Goal: Information Seeking & Learning: Learn about a topic

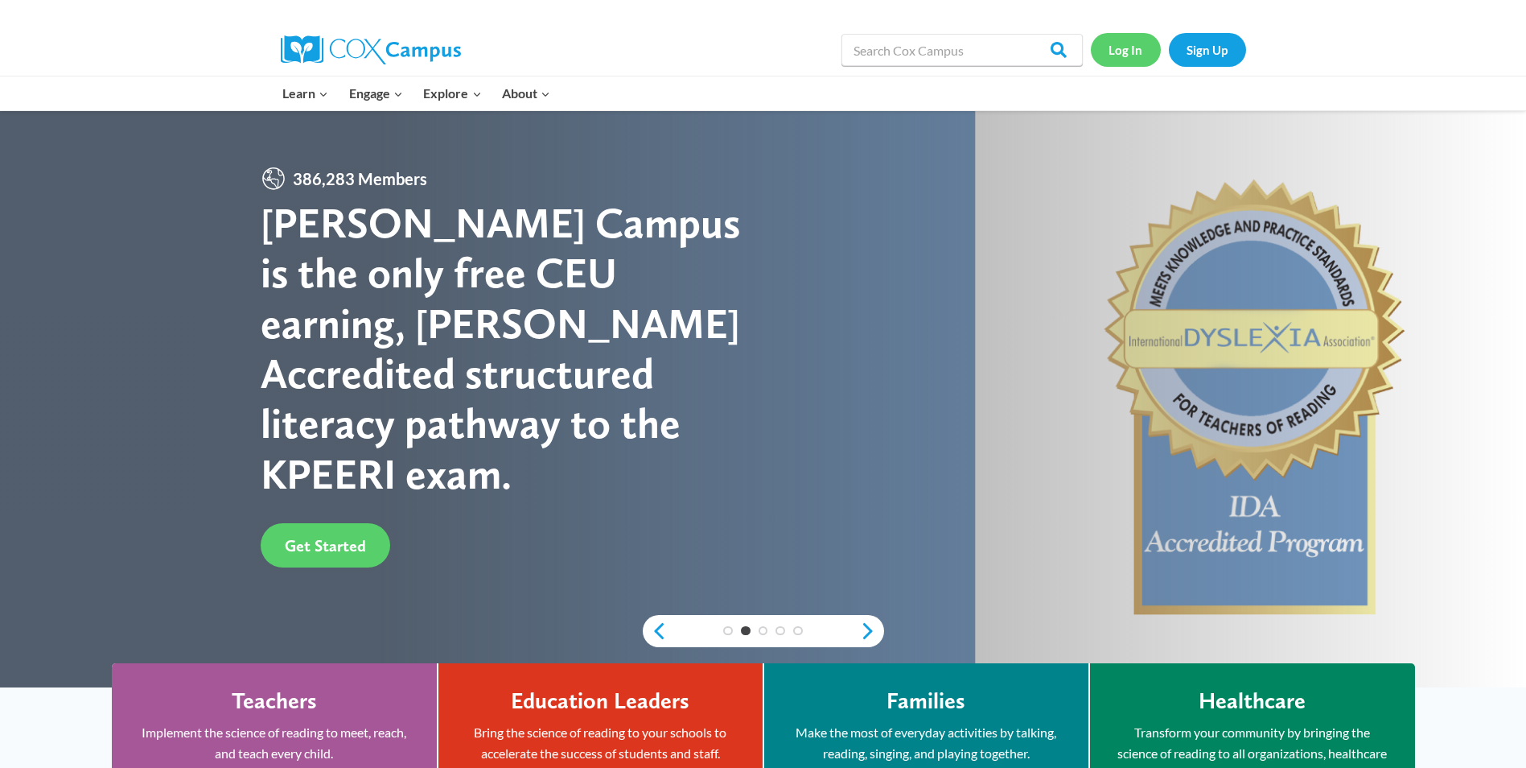
click at [1131, 49] on link "Log In" at bounding box center [1126, 49] width 70 height 33
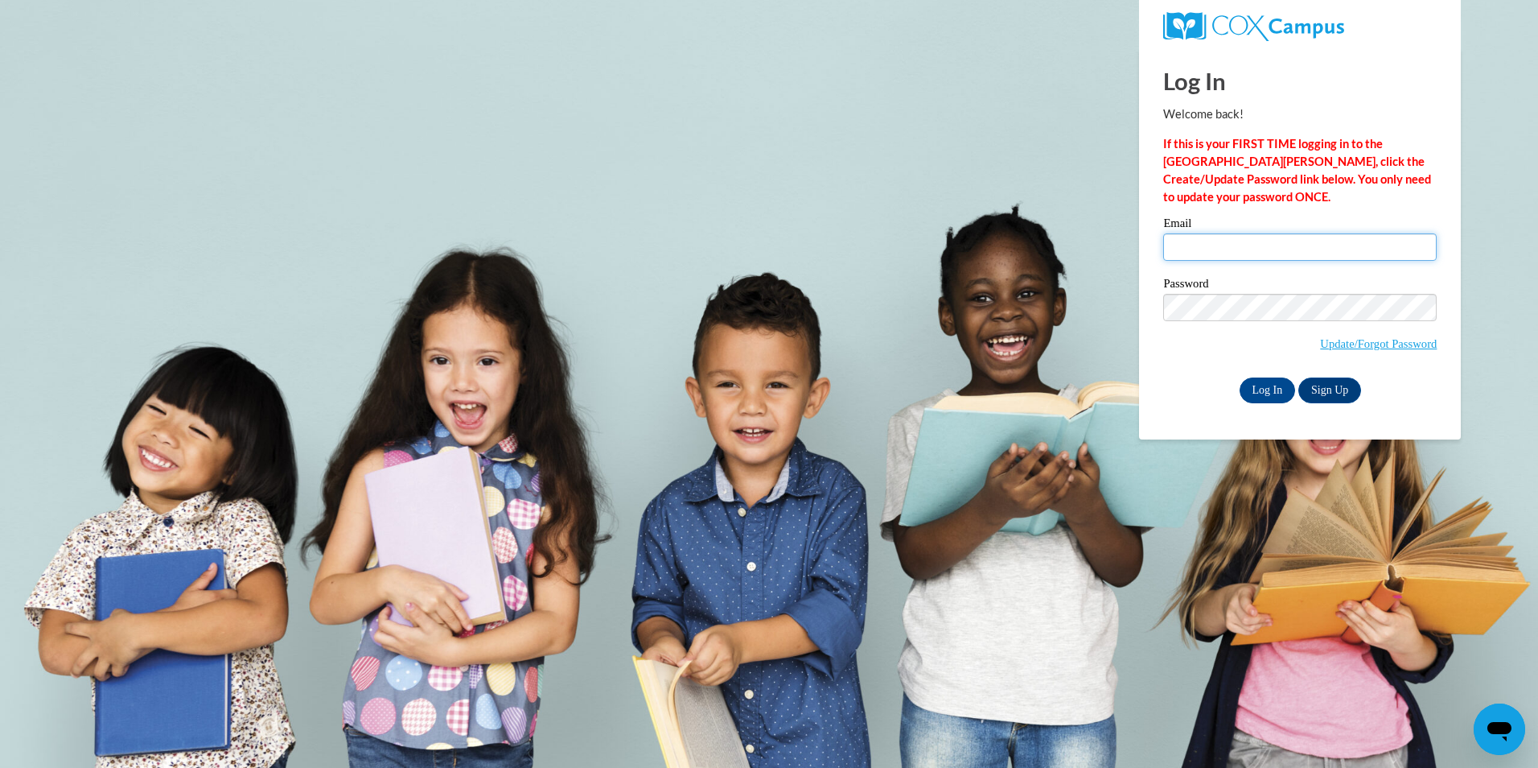
type input "lakeshan@ymcaatlanta.org"
click at [1199, 254] on input "lakeshan@ymcaatlanta.org" at bounding box center [1300, 246] width 274 height 27
click at [1272, 383] on input "Log In" at bounding box center [1268, 390] width 56 height 26
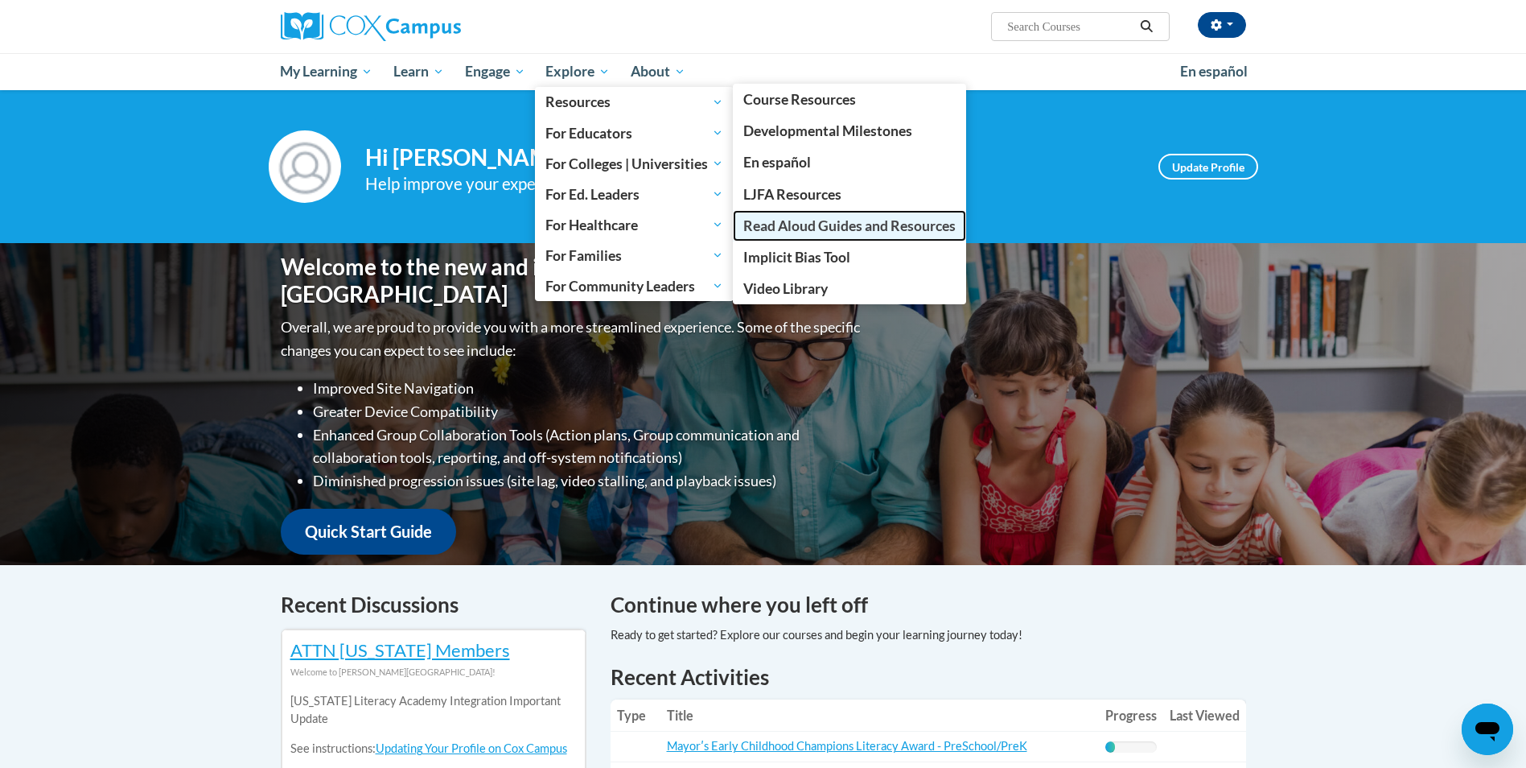
click at [808, 221] on span "Read Aloud Guides and Resources" at bounding box center [849, 225] width 212 height 17
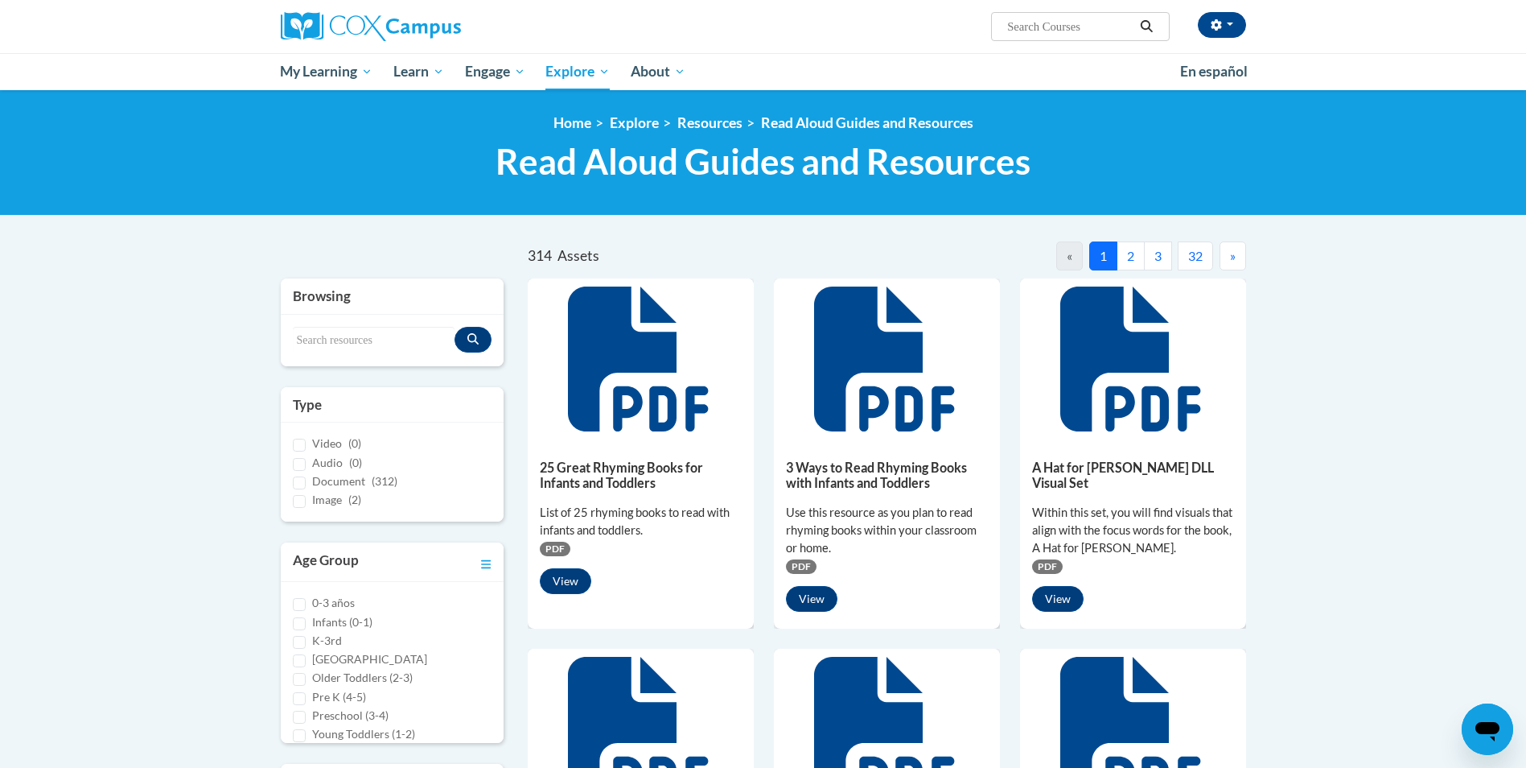
click at [338, 323] on div "Search resources" at bounding box center [393, 340] width 224 height 51
click at [358, 345] on input "Search resources" at bounding box center [374, 340] width 163 height 27
type input "kittens first full moon"
click at [482, 347] on button "Search resources" at bounding box center [473, 340] width 37 height 26
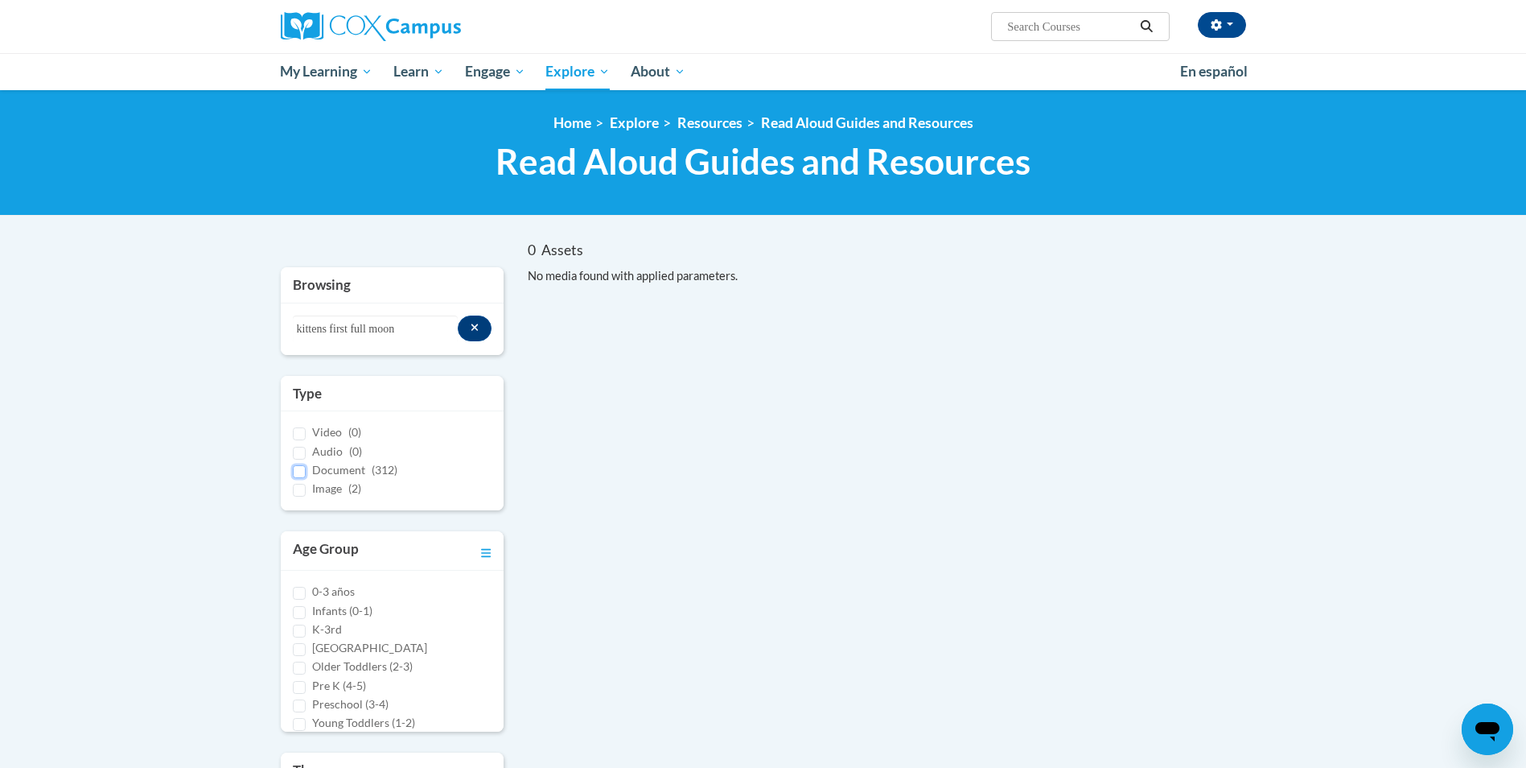
click at [301, 473] on input "Document (312)" at bounding box center [299, 471] width 13 height 13
checkbox input "true"
click at [293, 694] on input "Preschool (3-4)" at bounding box center [299, 692] width 13 height 13
checkbox input "true"
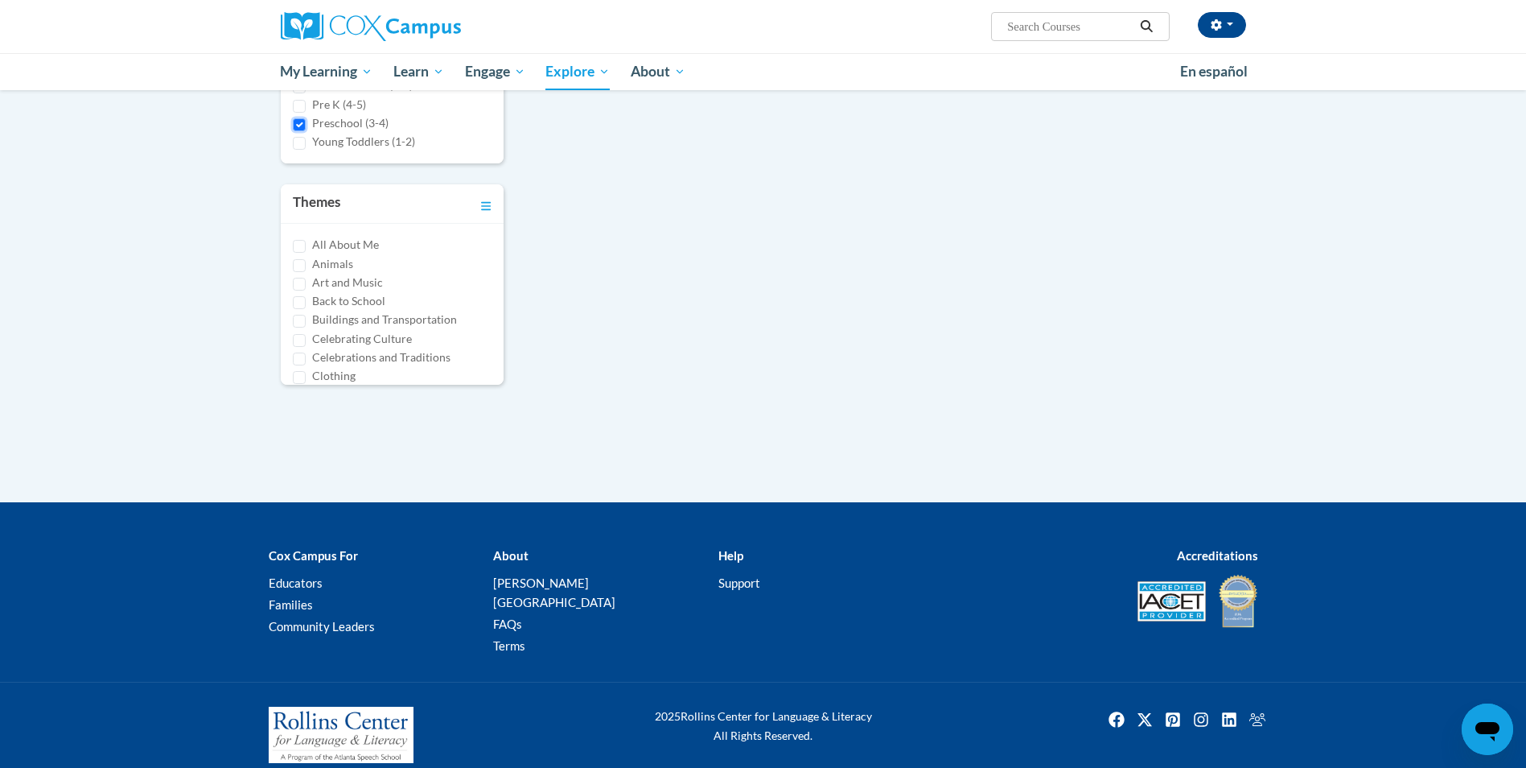
scroll to position [0, 0]
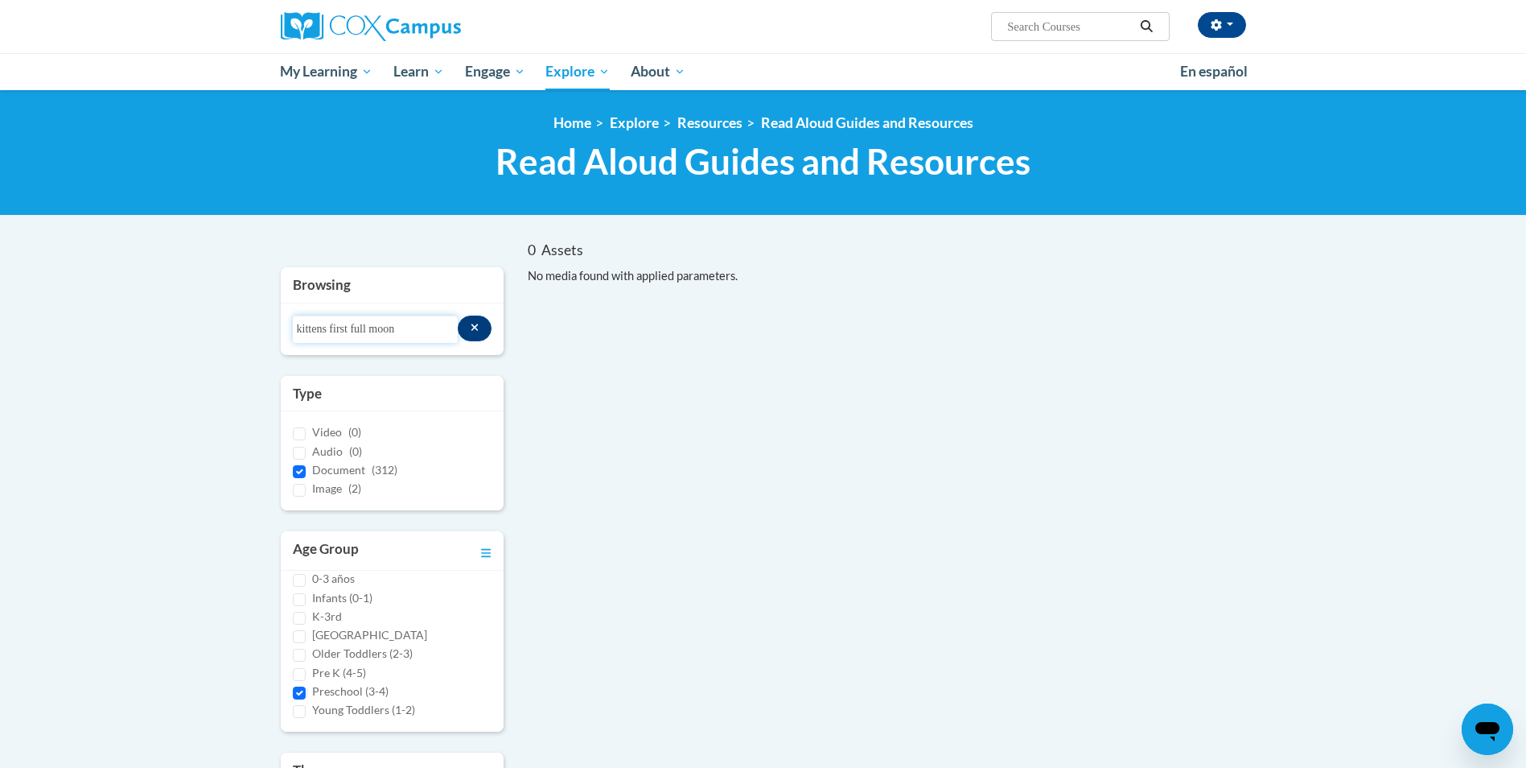
click at [410, 326] on input "kittens first full moon" at bounding box center [375, 328] width 165 height 27
type input "kittens"
click at [331, 475] on span "Document" at bounding box center [338, 470] width 53 height 14
click at [306, 475] on input "Document (312)" at bounding box center [299, 471] width 13 height 13
checkbox input "false"
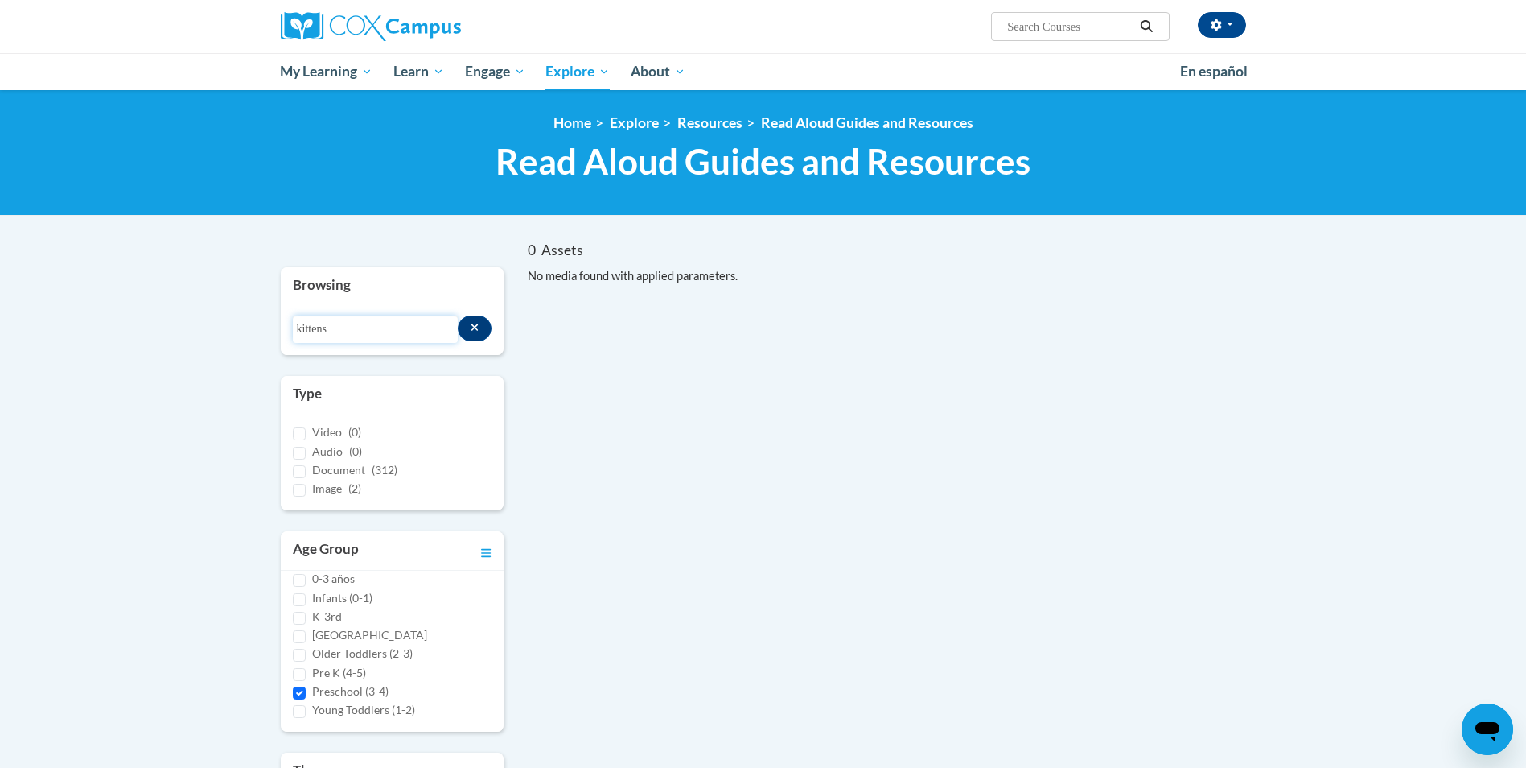
click at [369, 323] on input "kittens" at bounding box center [375, 328] width 165 height 27
click at [1085, 25] on input "Search..." at bounding box center [1070, 26] width 129 height 19
type input "kittens"
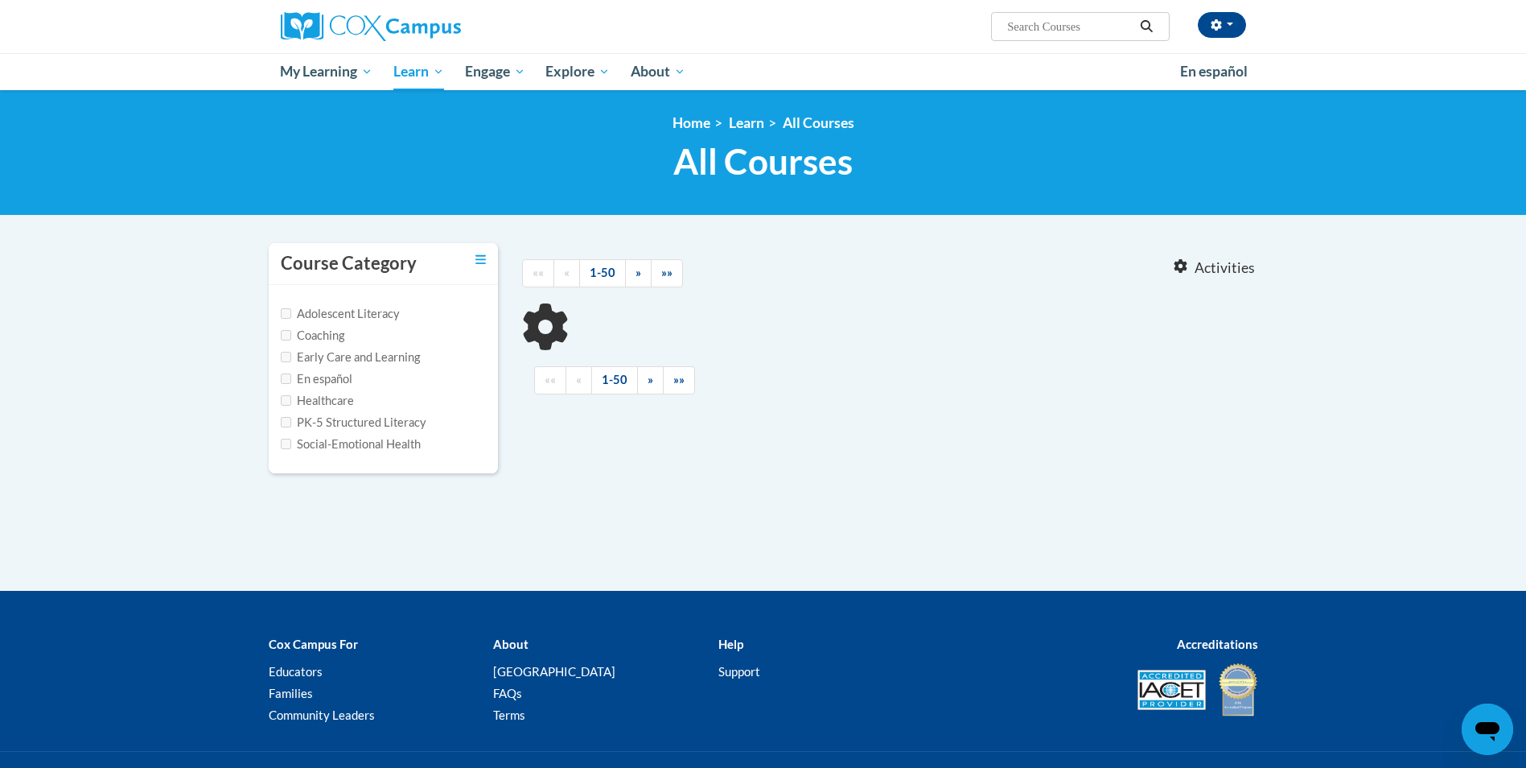
type input "kittens"
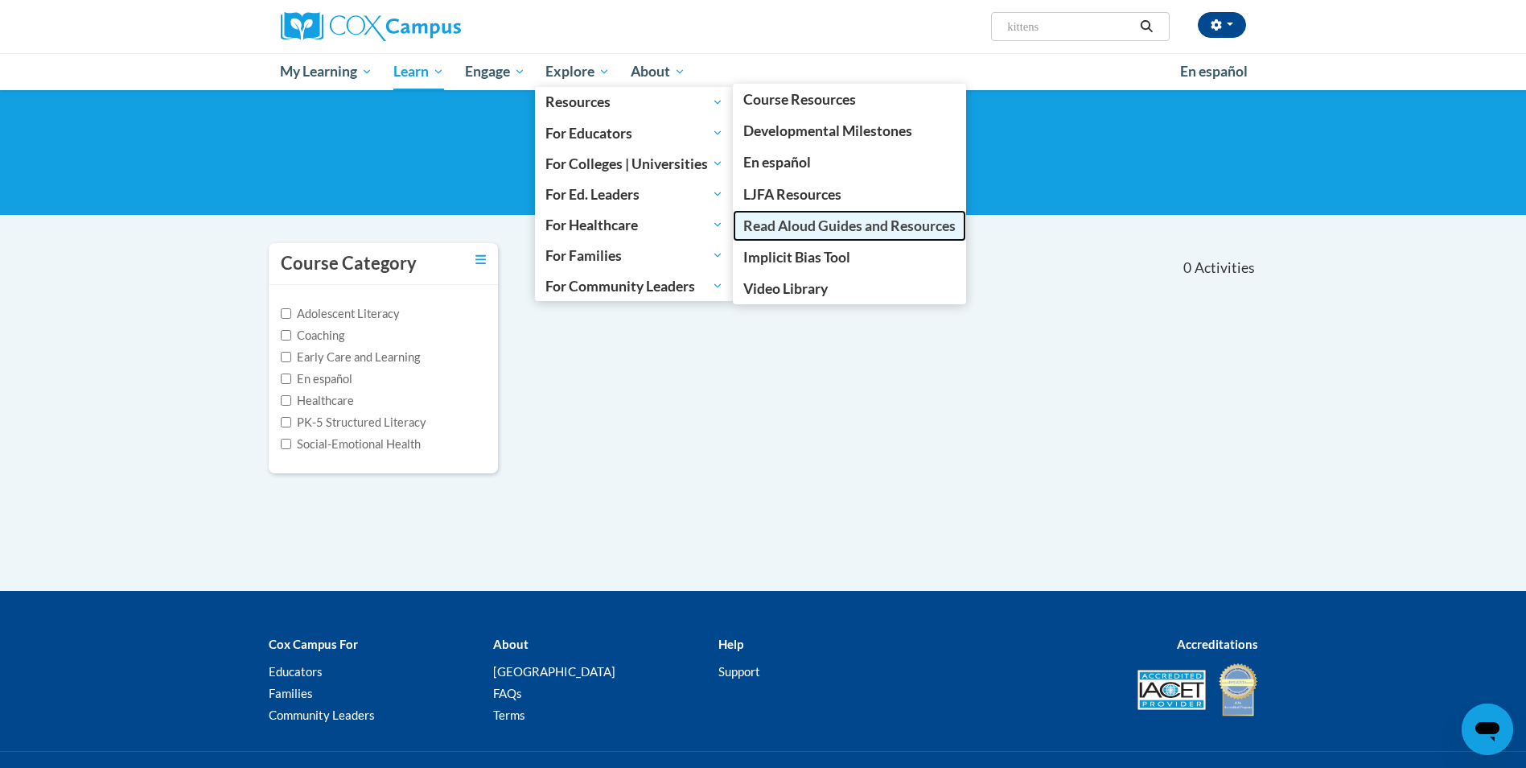
click at [771, 229] on span "Read Aloud Guides and Resources" at bounding box center [849, 225] width 212 height 17
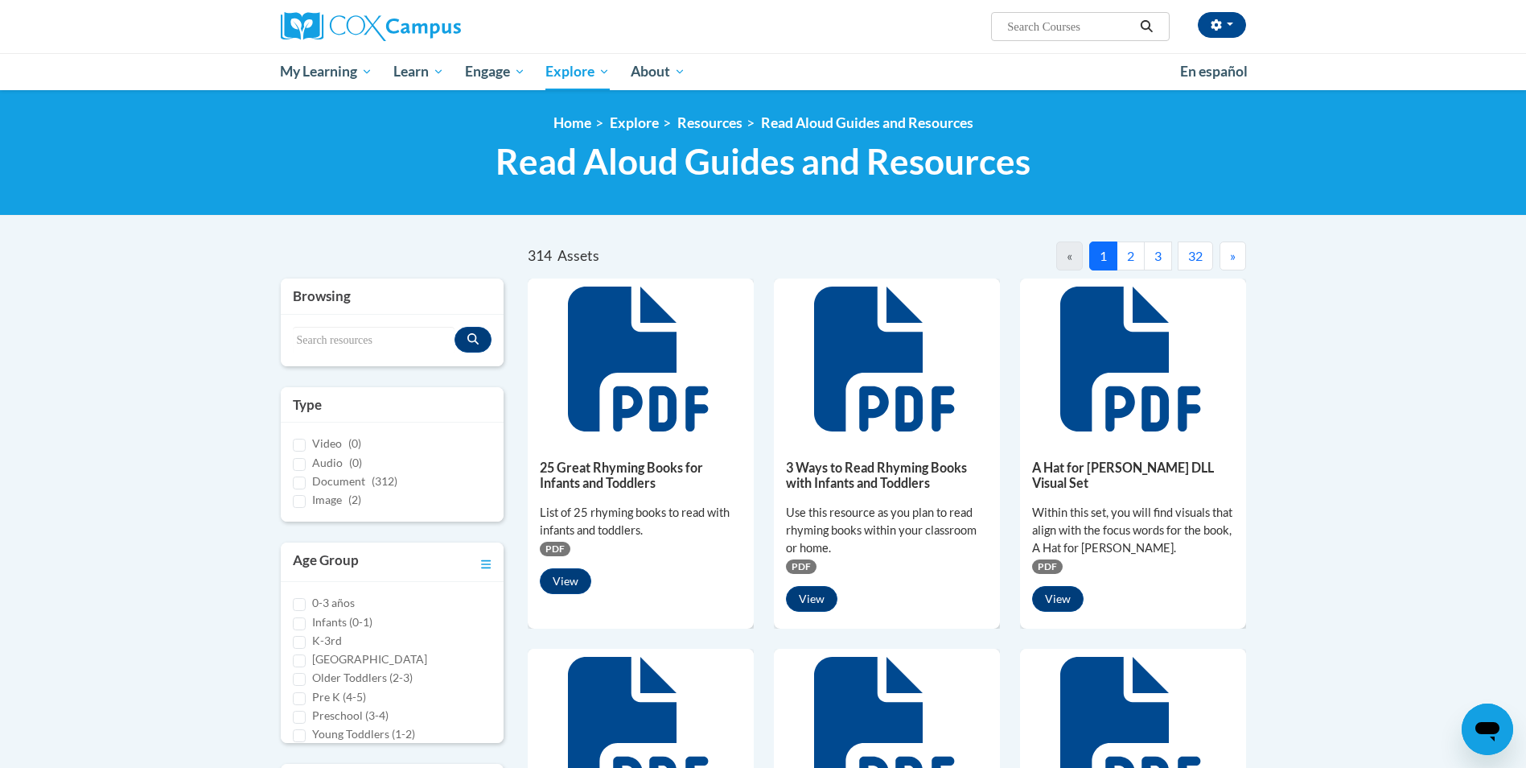
click at [1158, 257] on button "3" at bounding box center [1158, 255] width 28 height 29
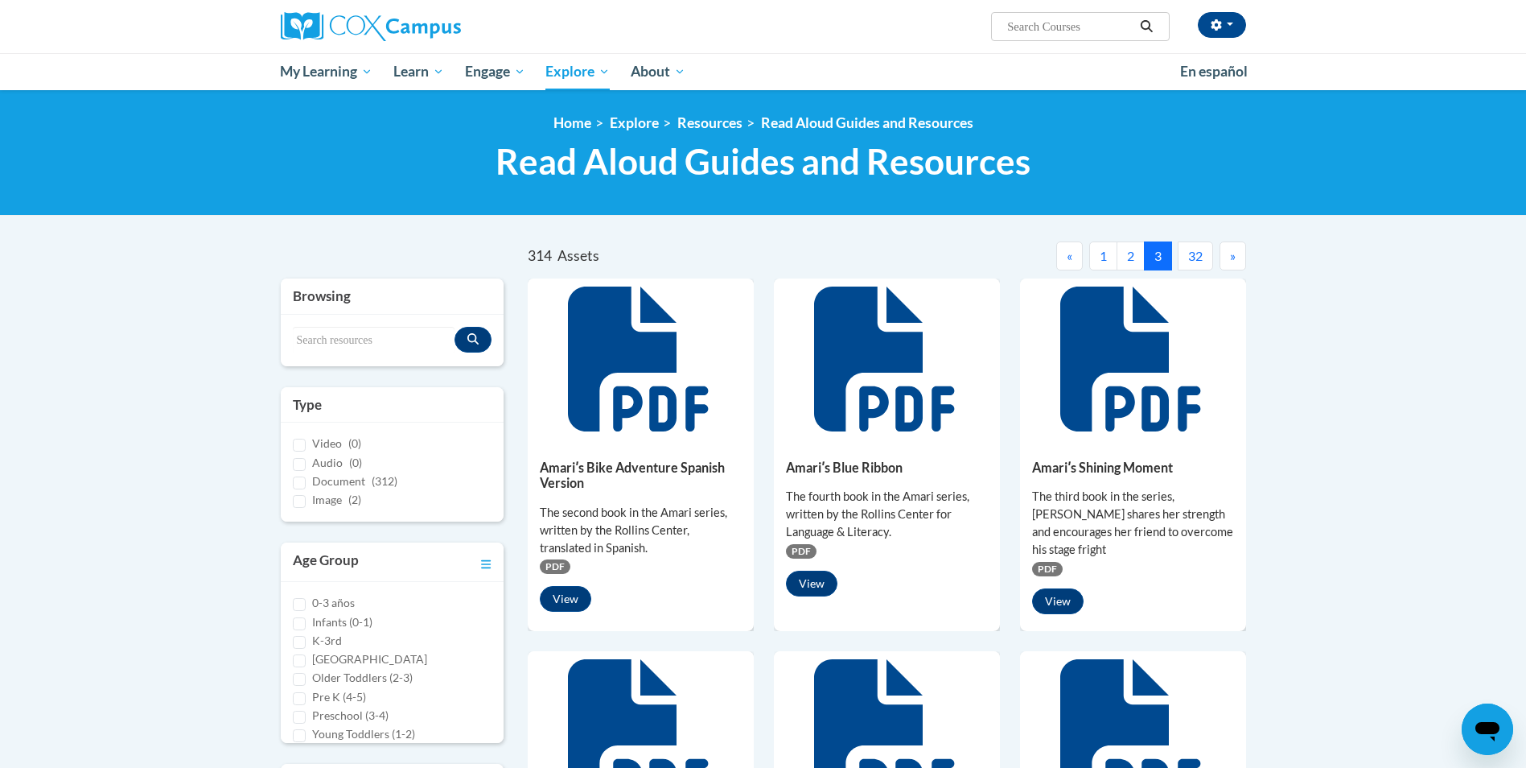
click at [1232, 261] on span "»" at bounding box center [1233, 255] width 6 height 15
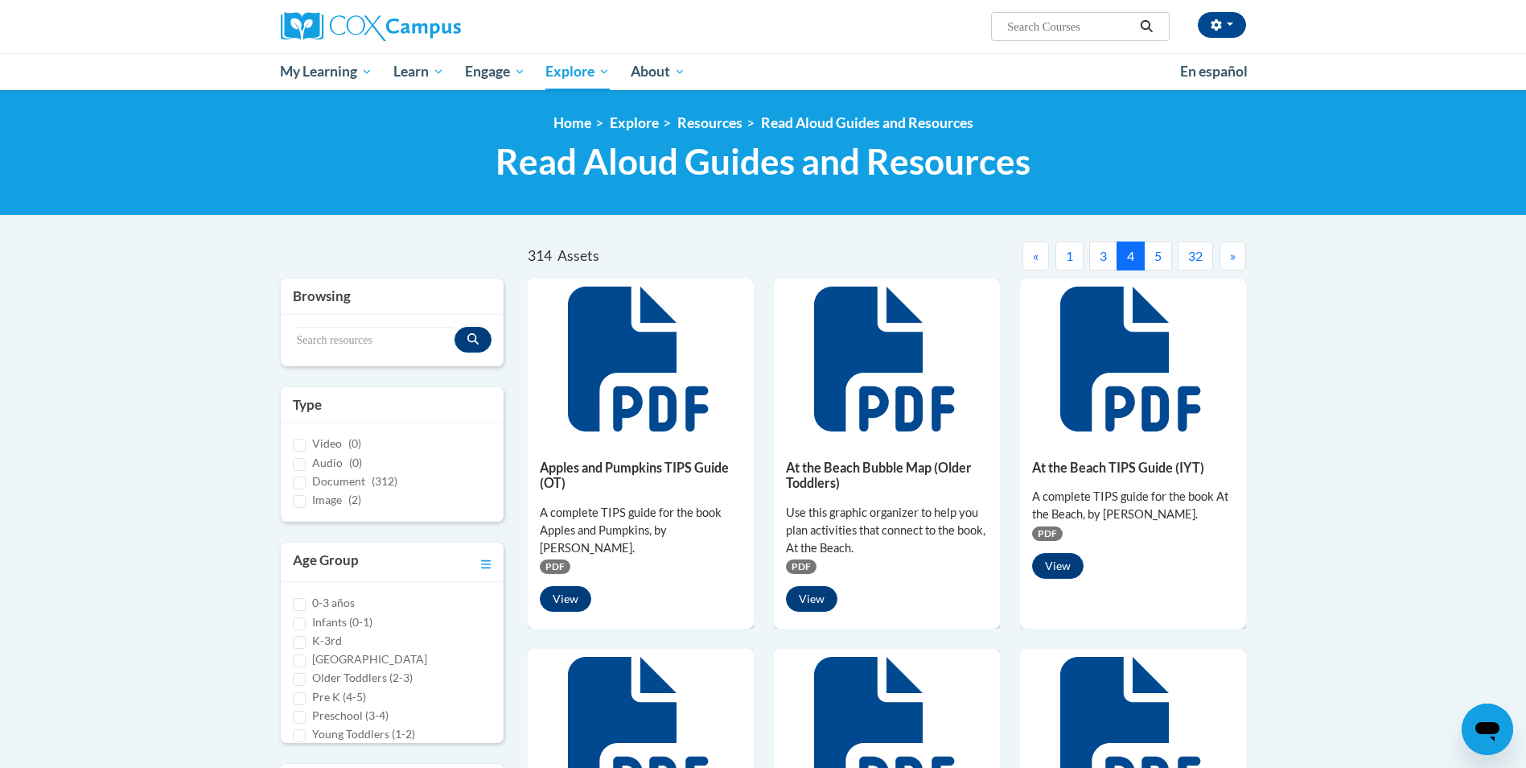
click at [1232, 261] on span "»" at bounding box center [1233, 255] width 6 height 15
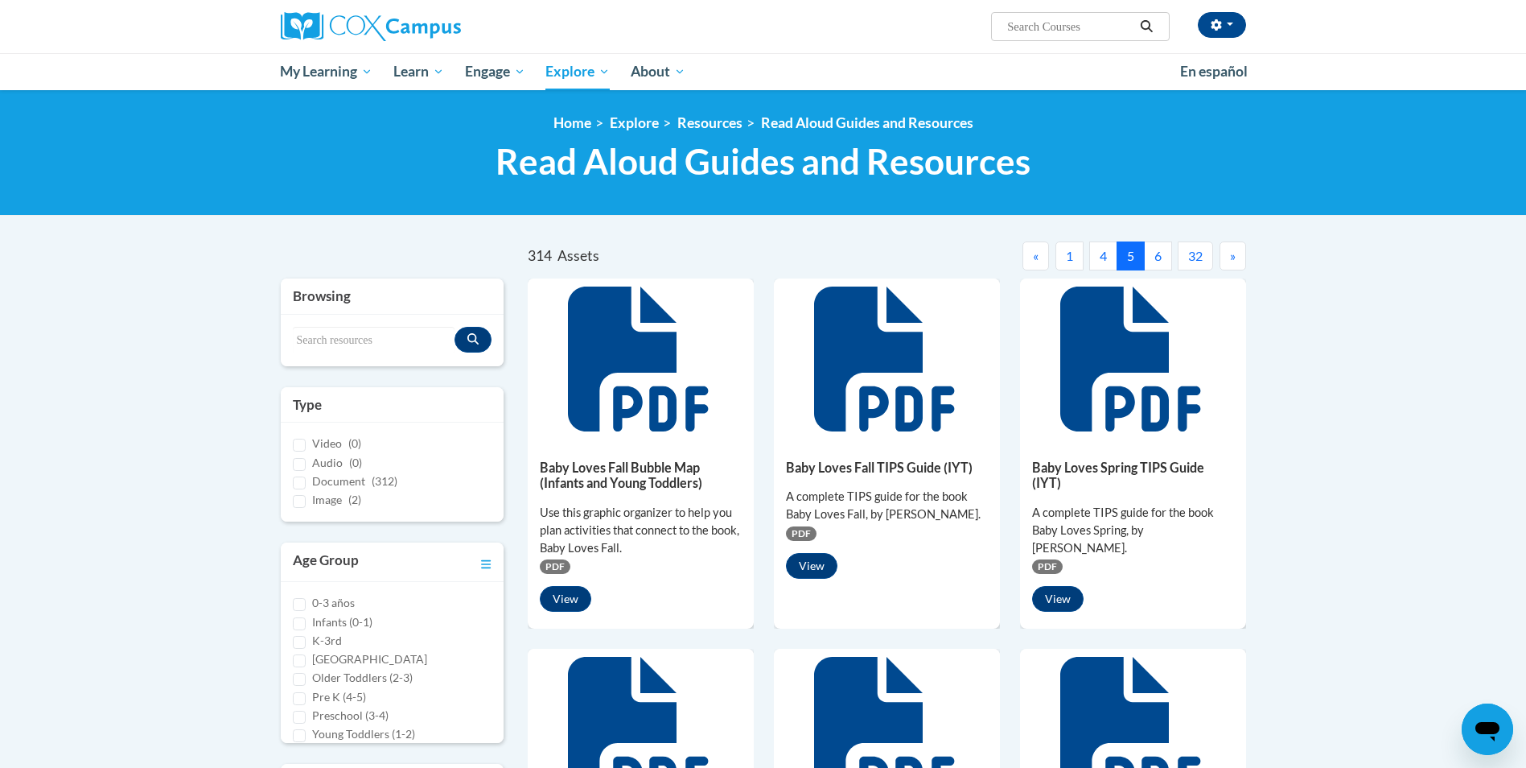
click at [1232, 261] on span "»" at bounding box center [1233, 255] width 6 height 15
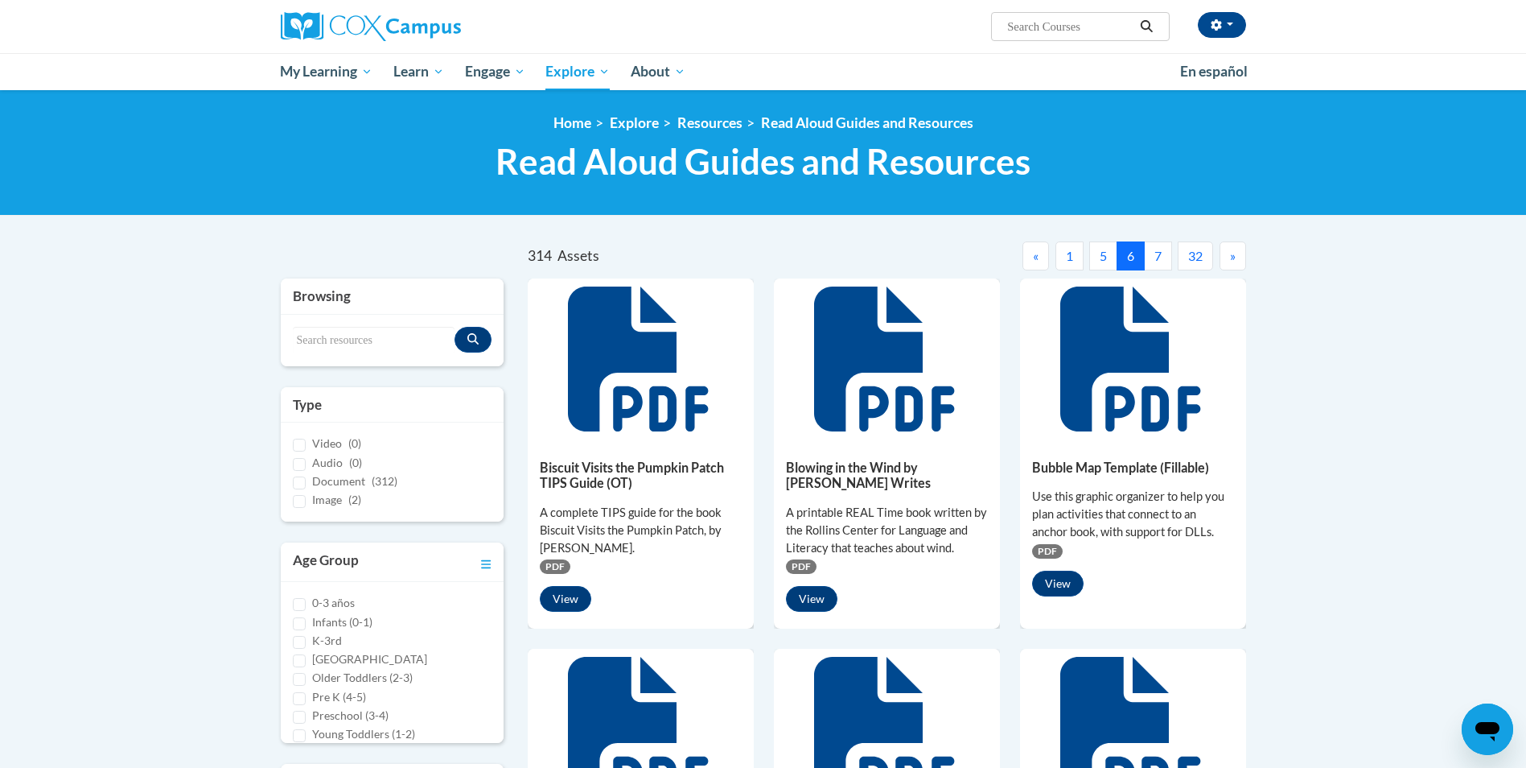
click at [1232, 261] on span "»" at bounding box center [1233, 255] width 6 height 15
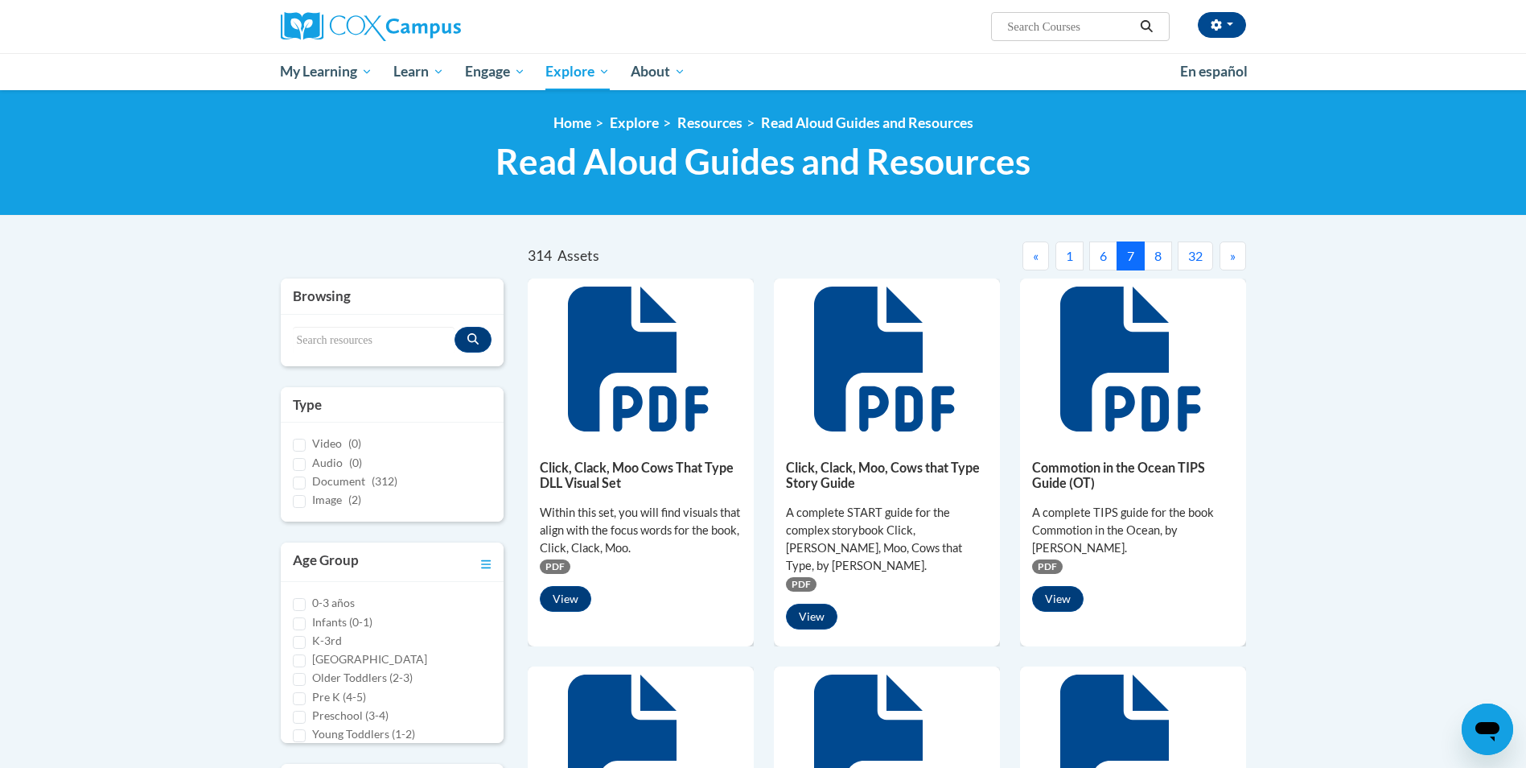
click at [1232, 261] on span "»" at bounding box center [1233, 255] width 6 height 15
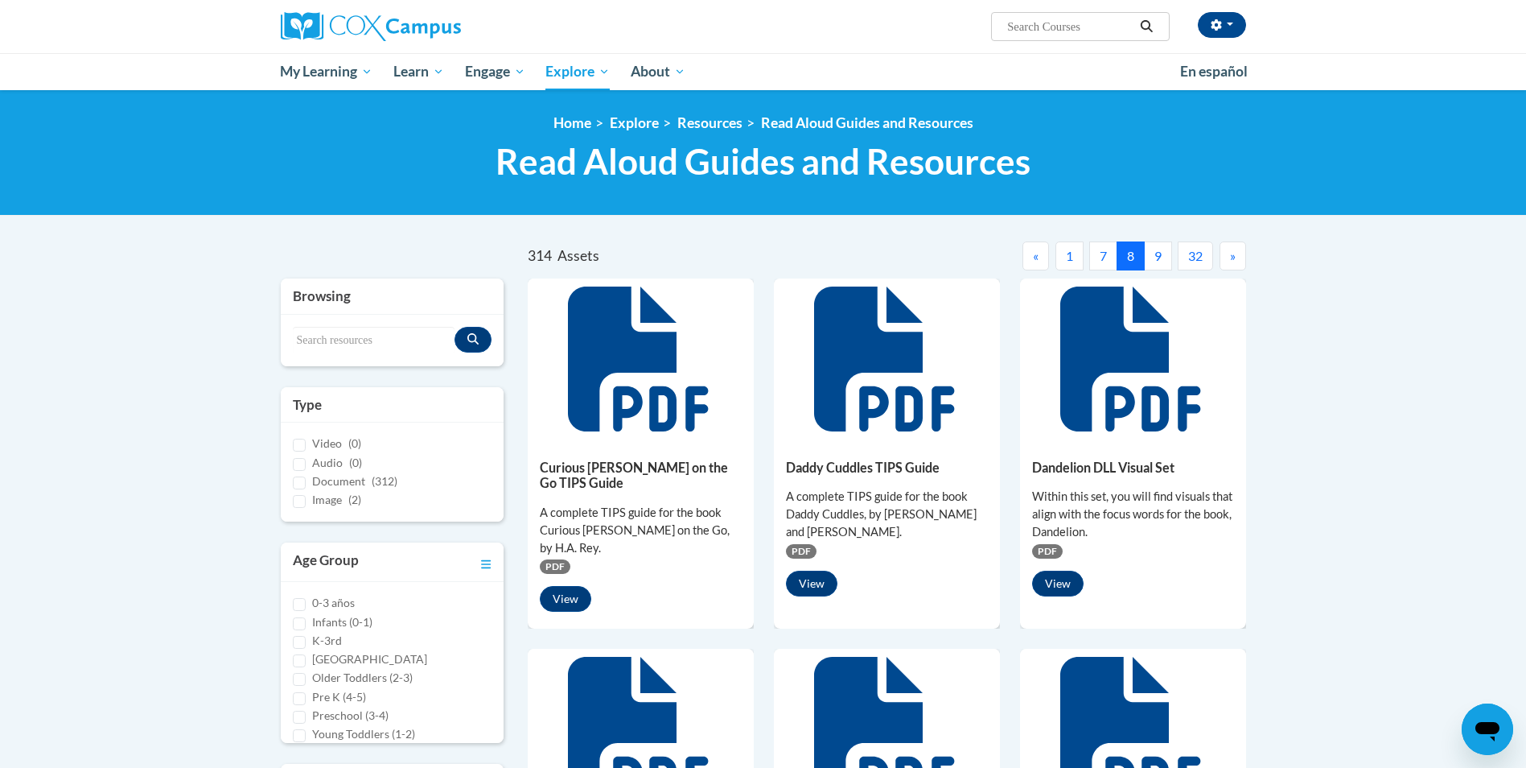
click at [1232, 261] on span "»" at bounding box center [1233, 255] width 6 height 15
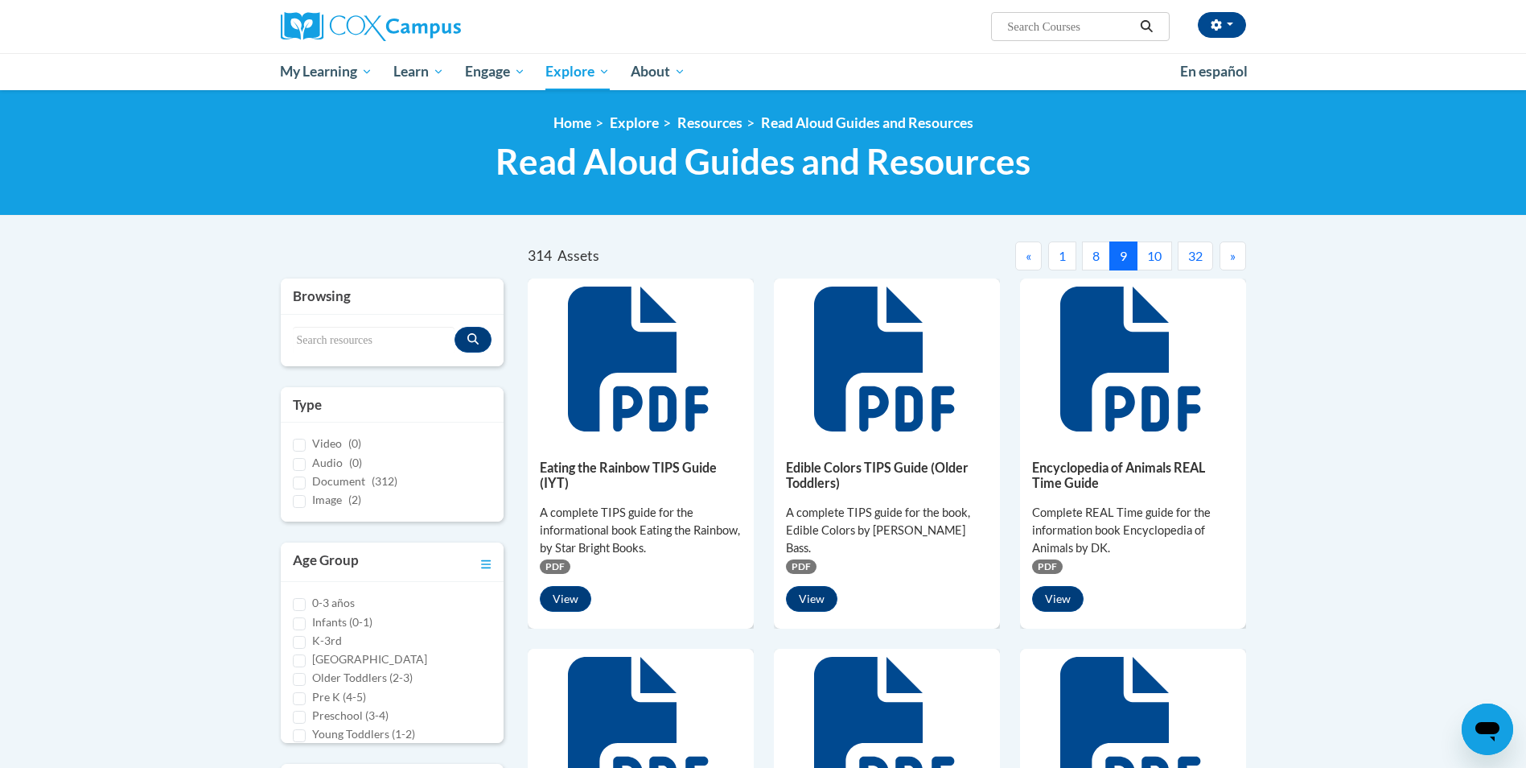
click at [1232, 261] on span "»" at bounding box center [1233, 255] width 6 height 15
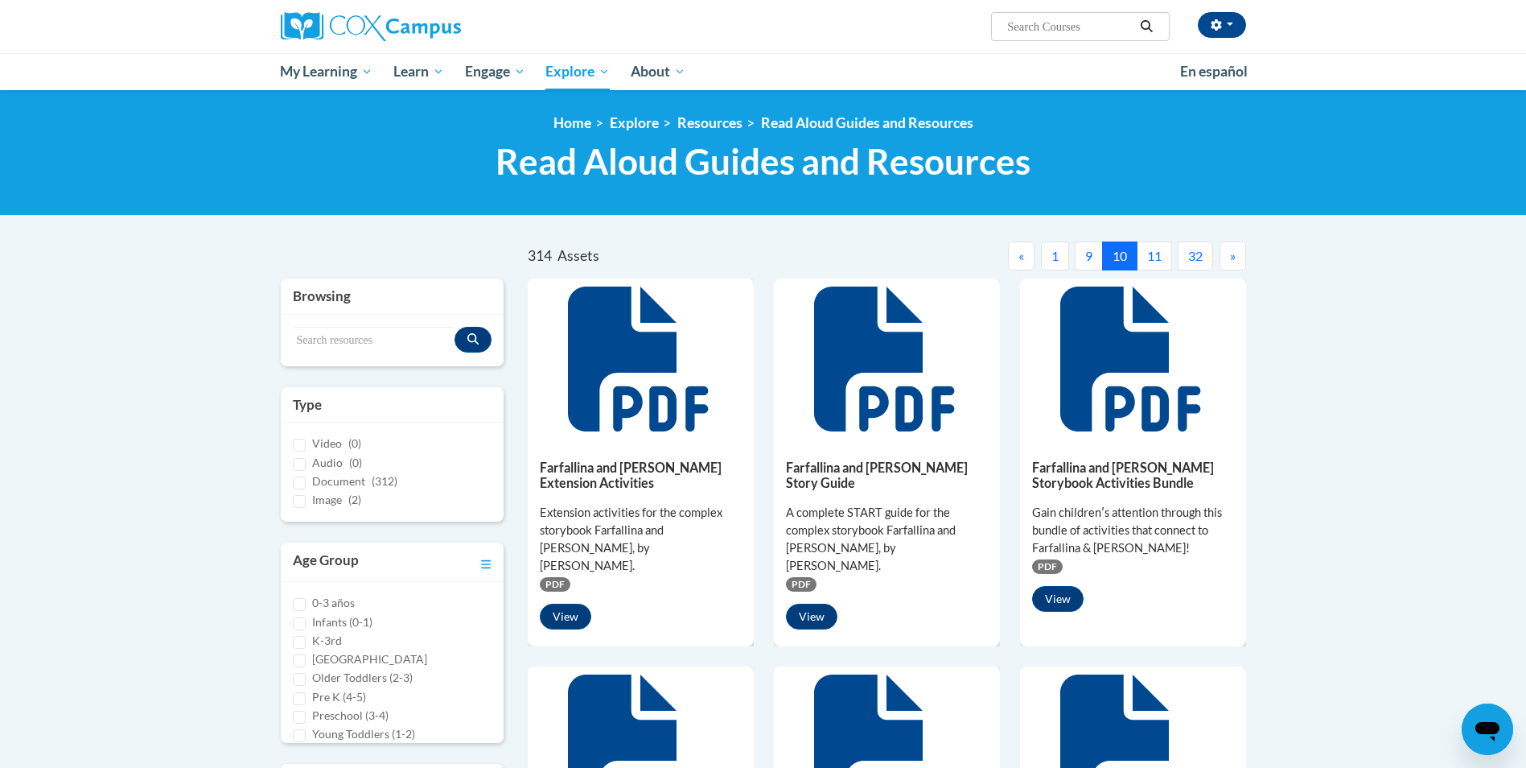
click at [1232, 261] on span "»" at bounding box center [1233, 255] width 6 height 15
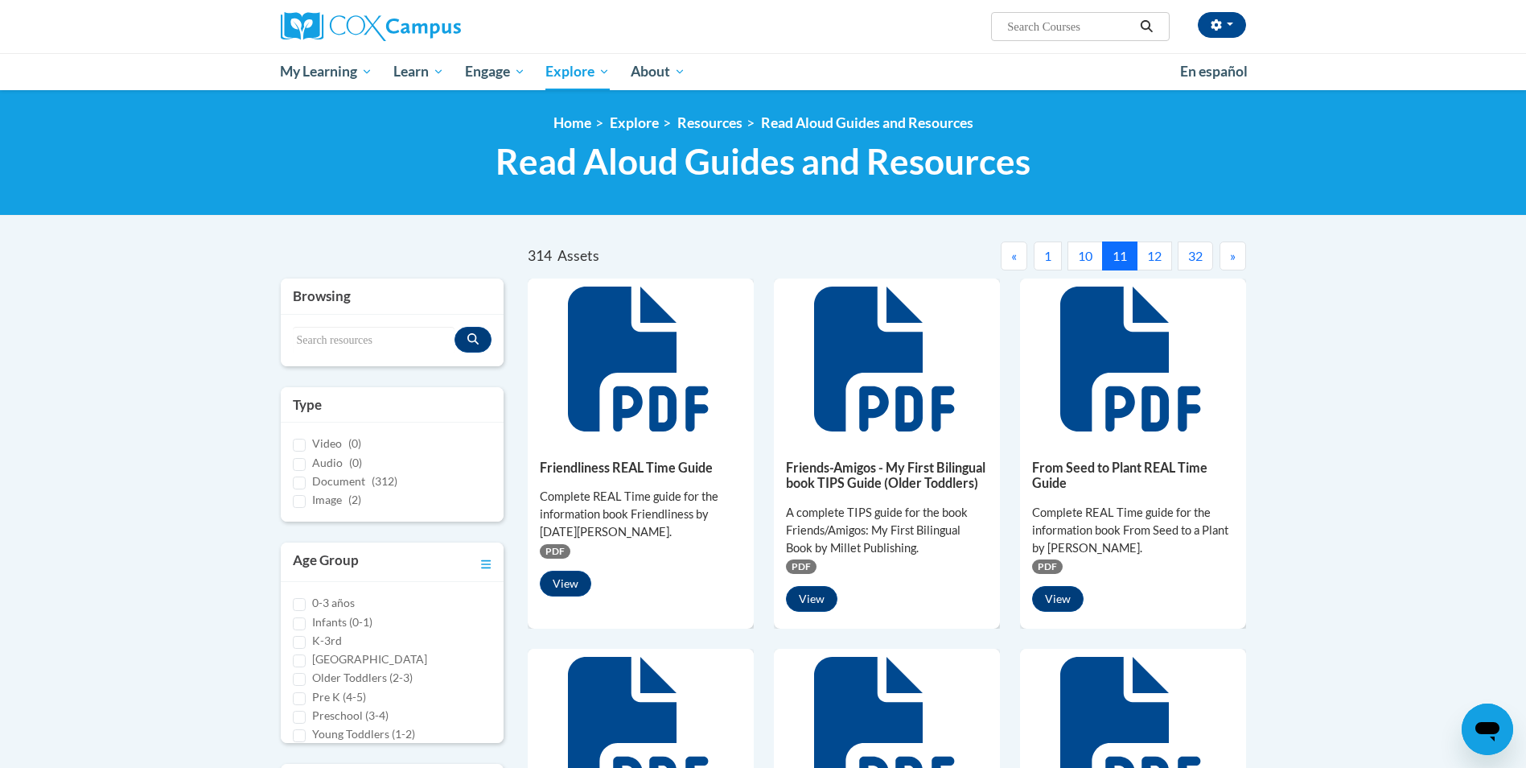
click at [1232, 261] on span "»" at bounding box center [1233, 255] width 6 height 15
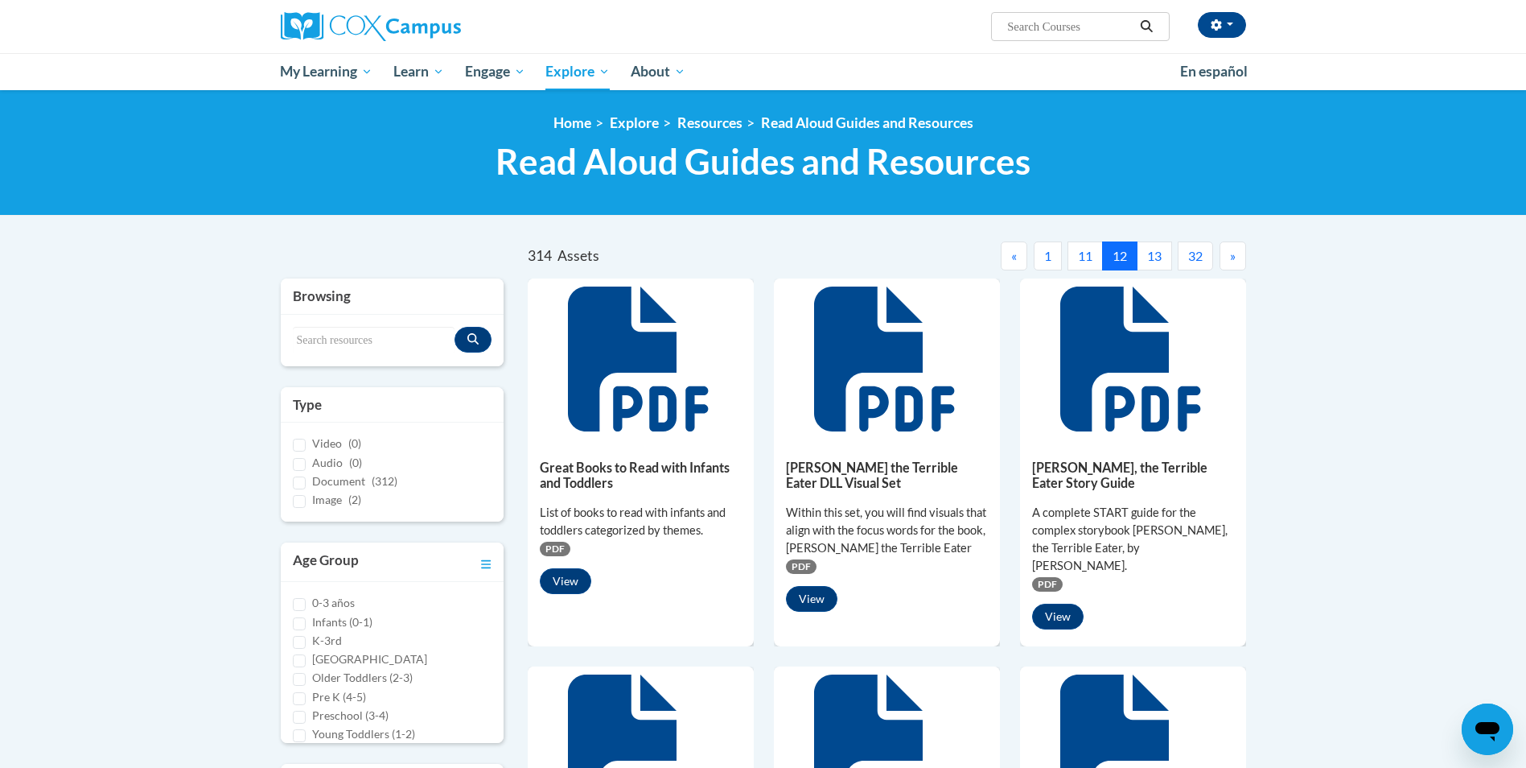
click at [1232, 261] on span "»" at bounding box center [1233, 255] width 6 height 15
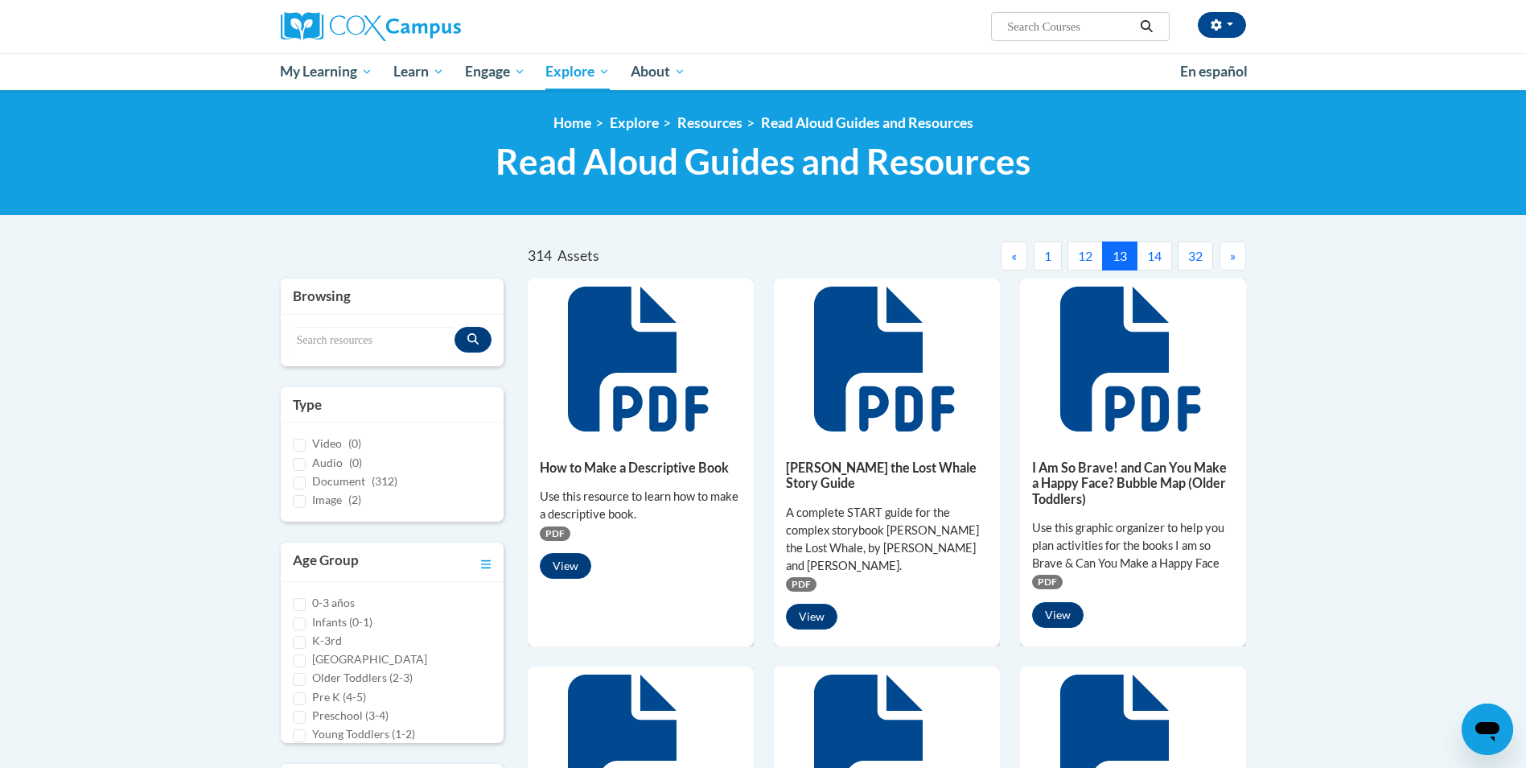
click at [1232, 261] on span "»" at bounding box center [1233, 255] width 6 height 15
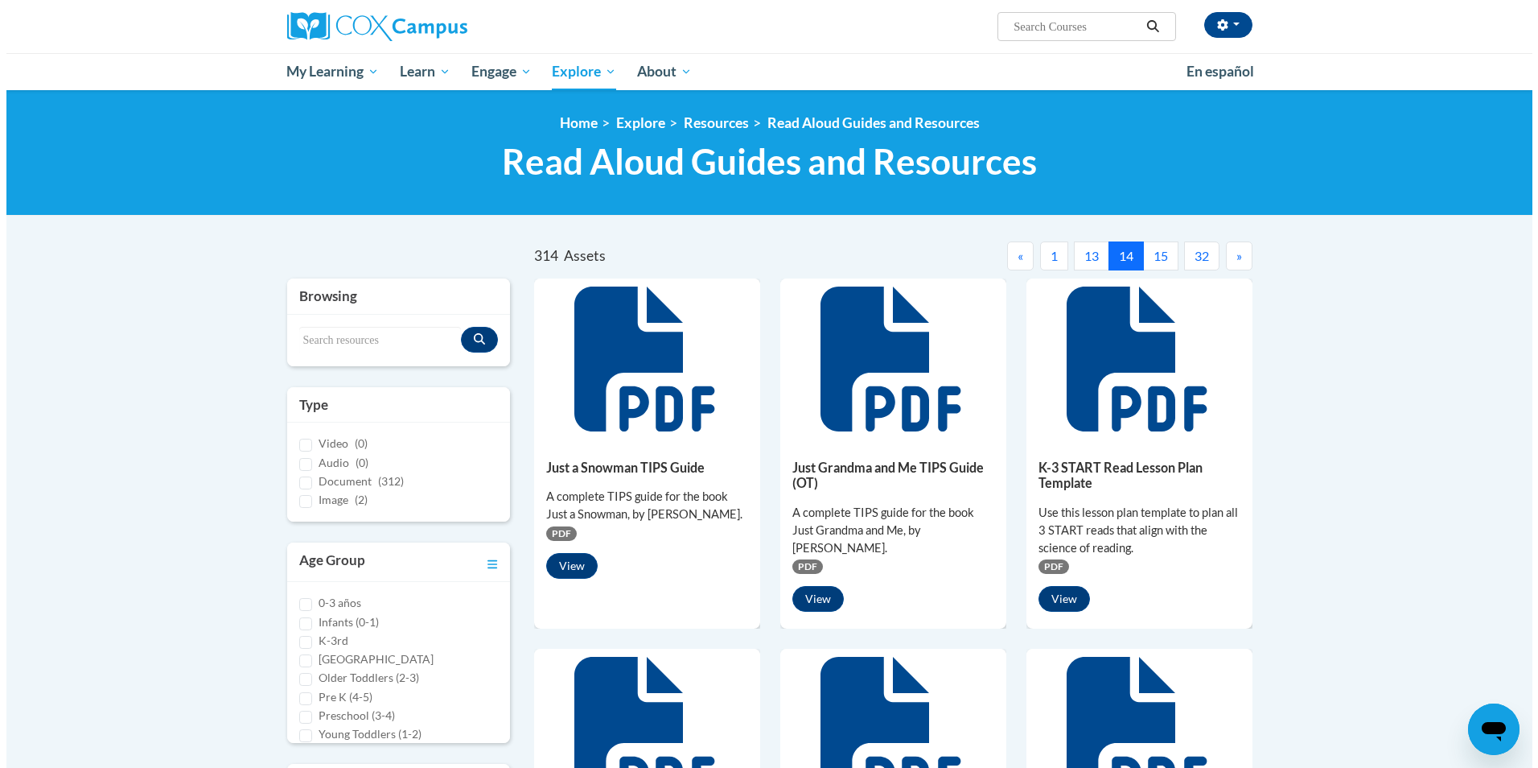
scroll to position [671, 0]
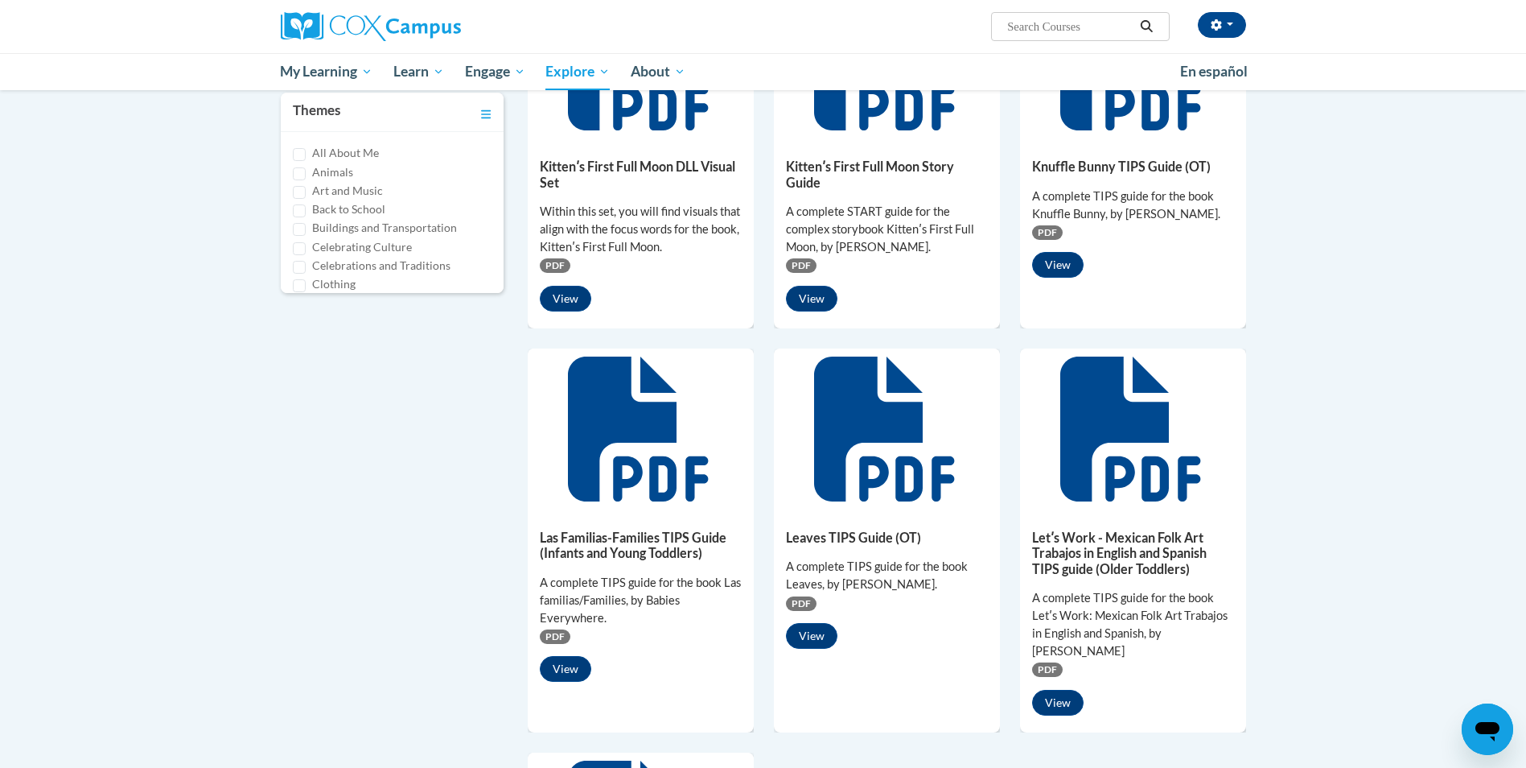
click at [908, 125] on icon at bounding box center [884, 58] width 140 height 145
click at [814, 299] on button "View" at bounding box center [811, 299] width 51 height 26
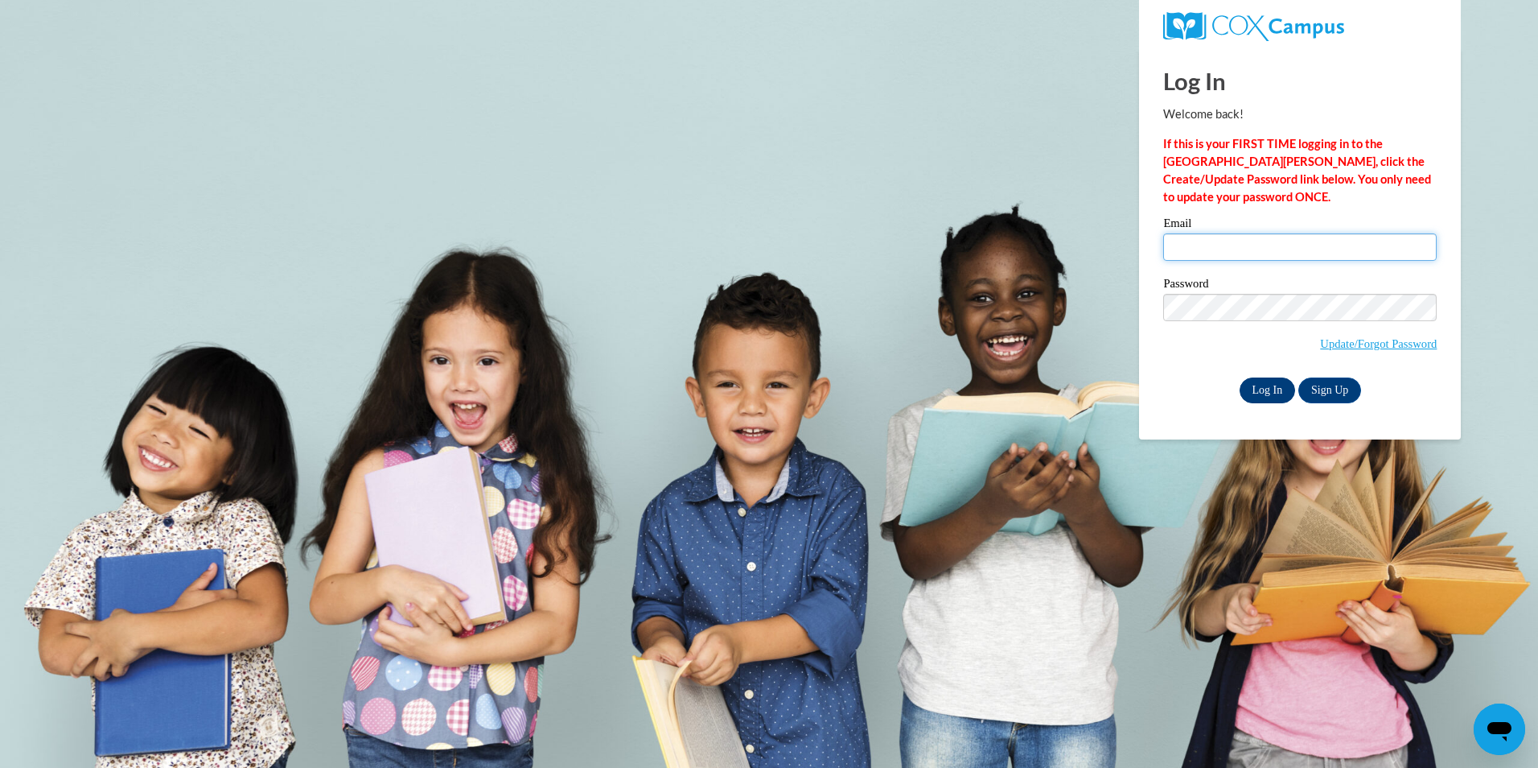
type input "lakeshan@ymcaatlanta.org"
click at [1258, 389] on input "Log In" at bounding box center [1268, 390] width 56 height 26
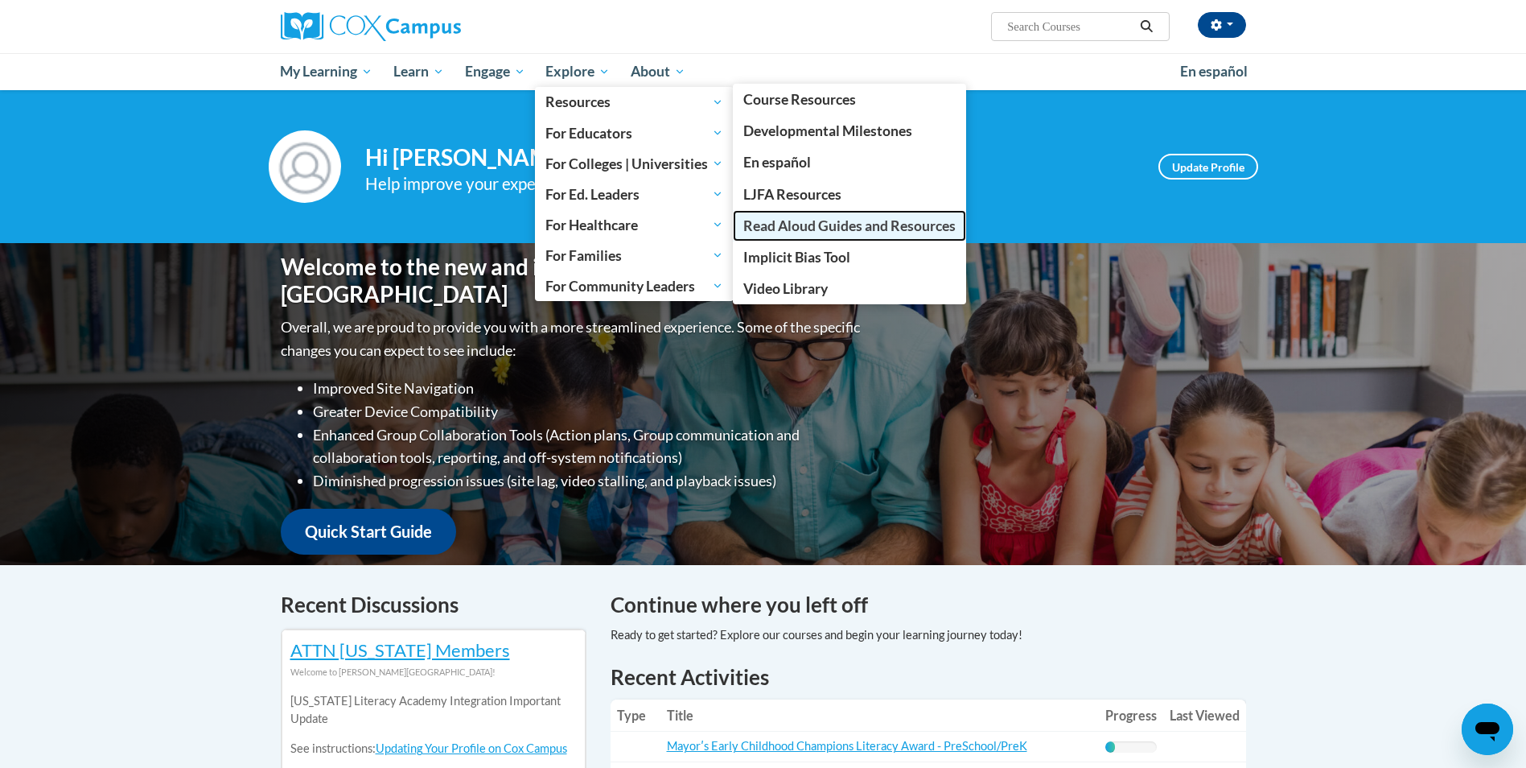
click at [791, 224] on span "Read Aloud Guides and Resources" at bounding box center [849, 225] width 212 height 17
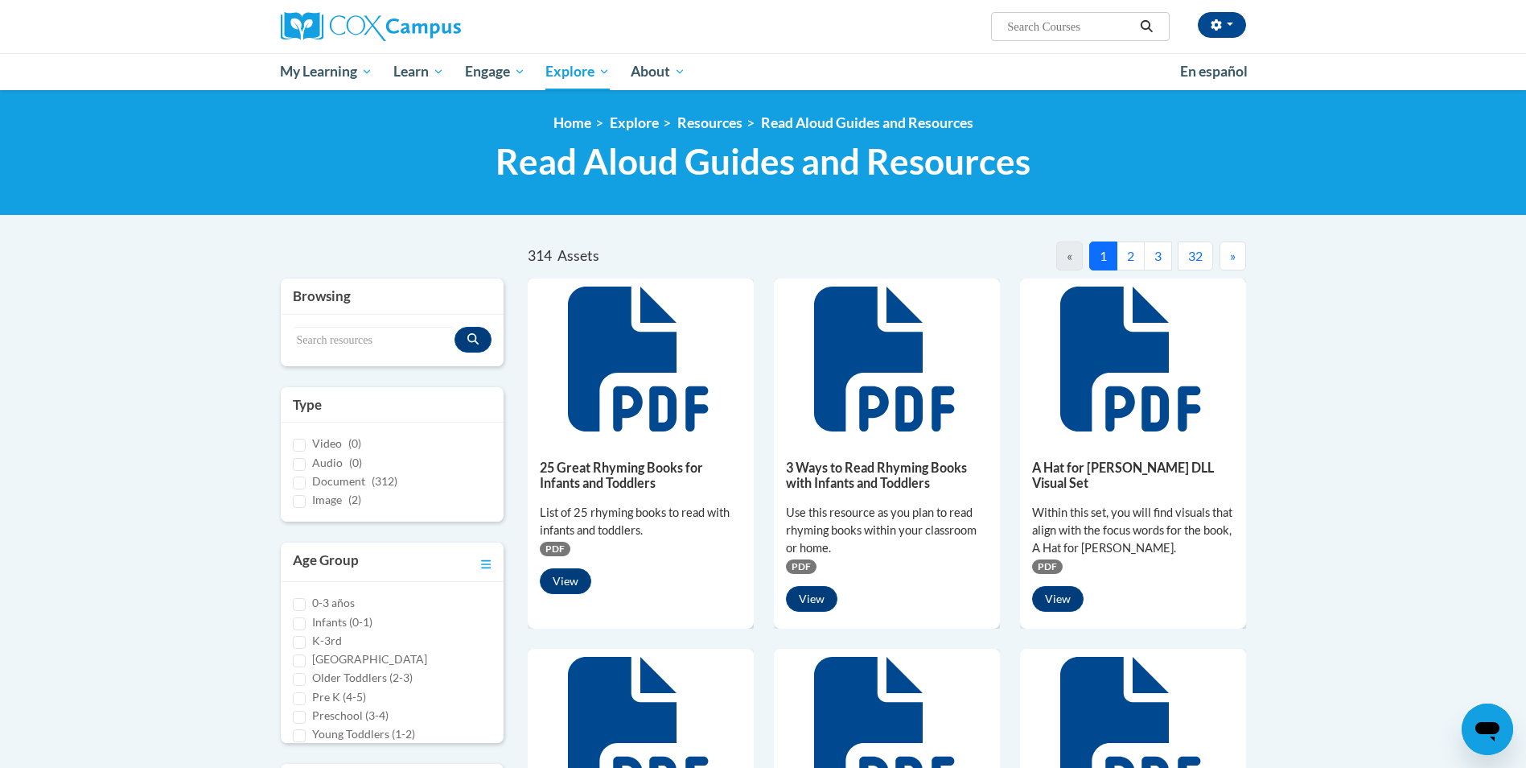
click at [1233, 257] on span "»" at bounding box center [1233, 255] width 6 height 15
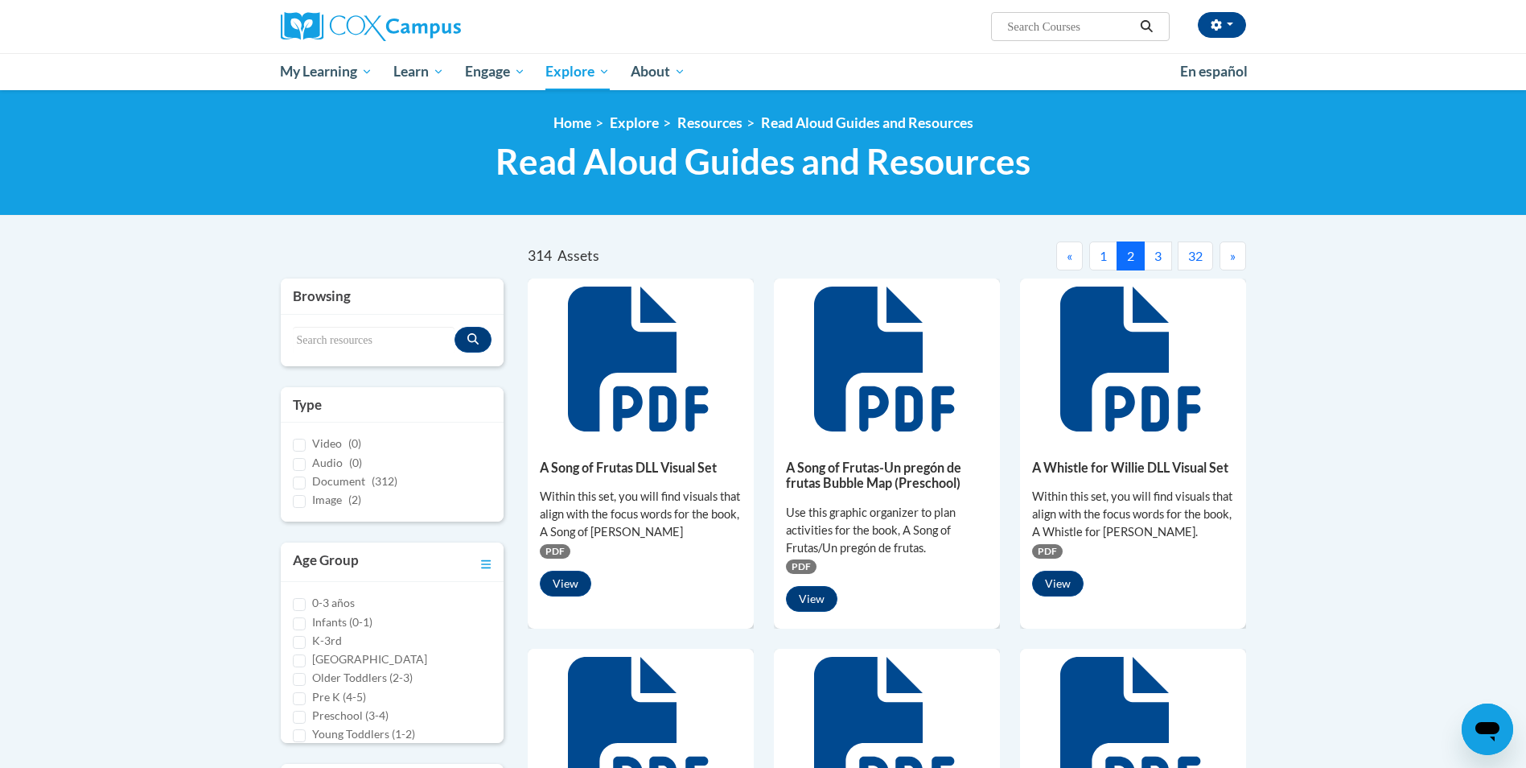
click at [1233, 257] on span "»" at bounding box center [1233, 255] width 6 height 15
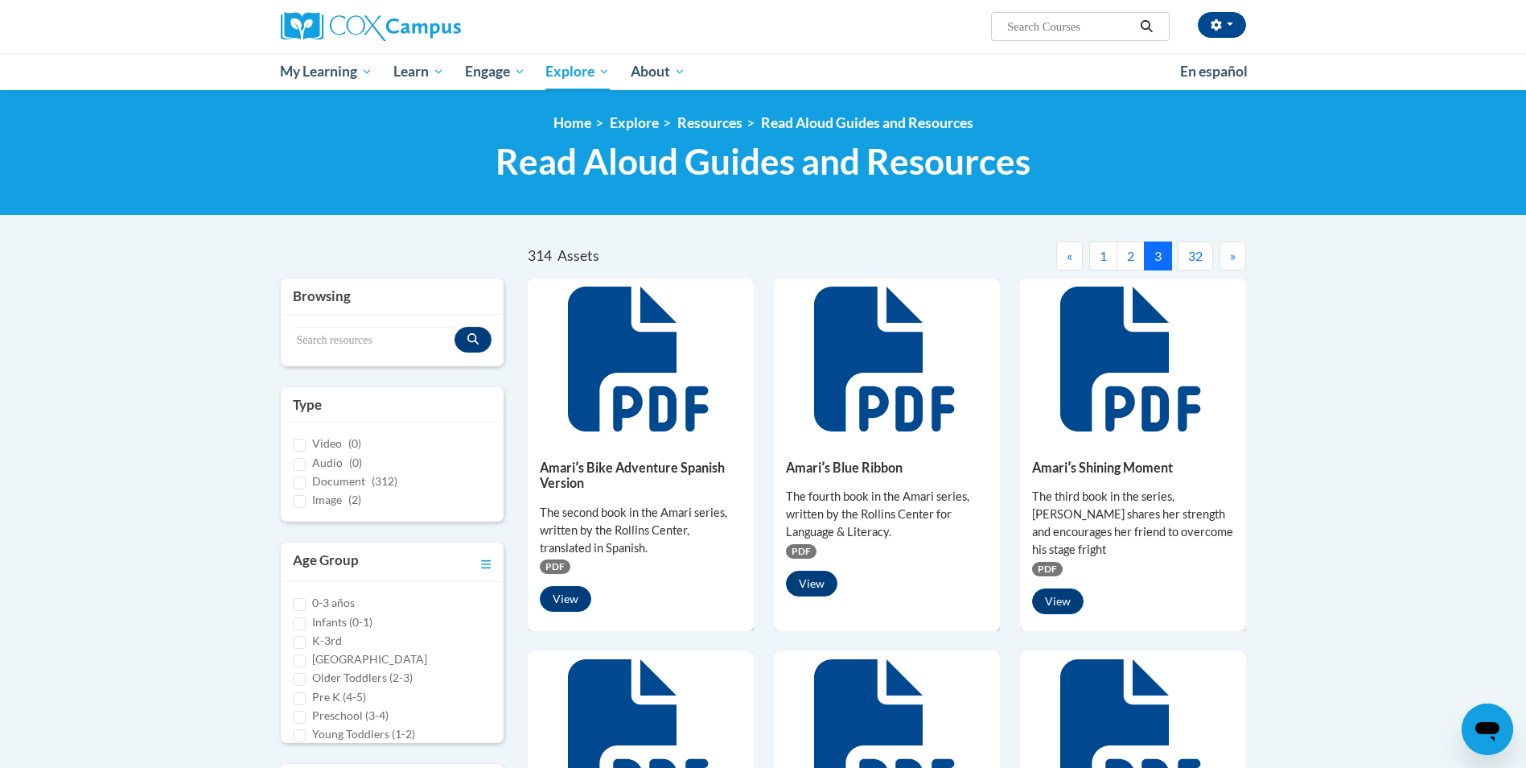
click at [1233, 257] on span "»" at bounding box center [1233, 255] width 6 height 15
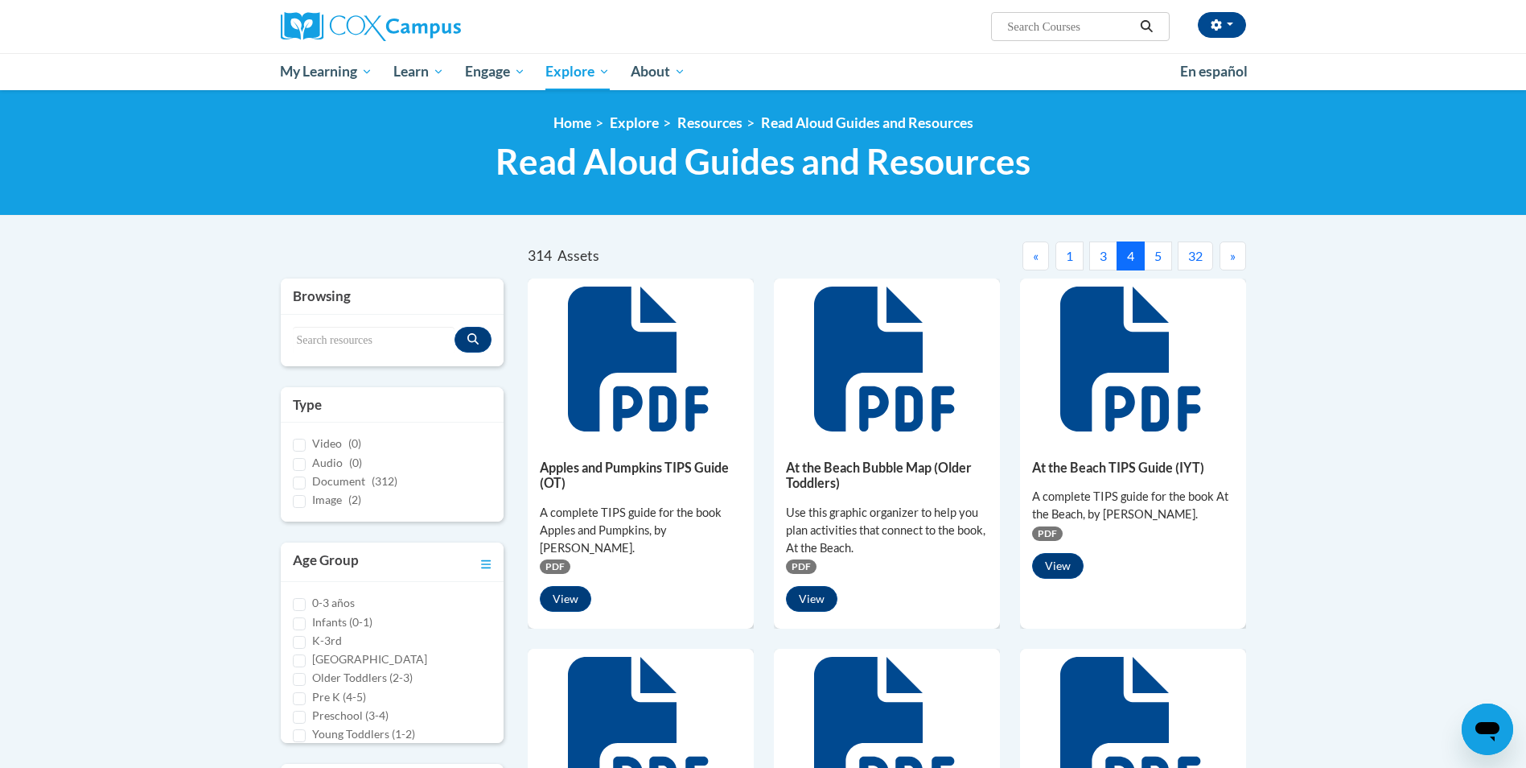
click at [1233, 257] on span "»" at bounding box center [1233, 255] width 6 height 15
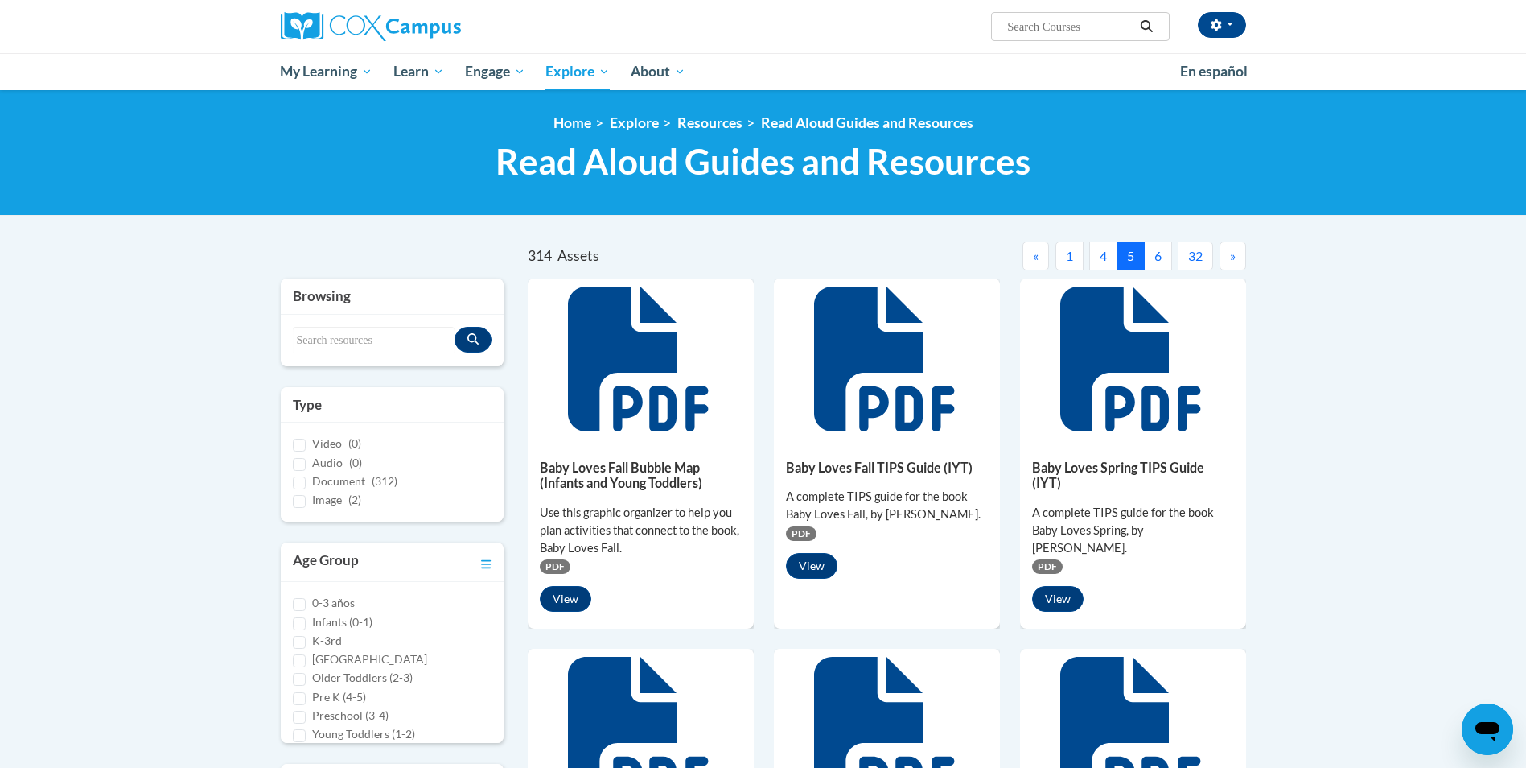
click at [1233, 257] on span "»" at bounding box center [1233, 255] width 6 height 15
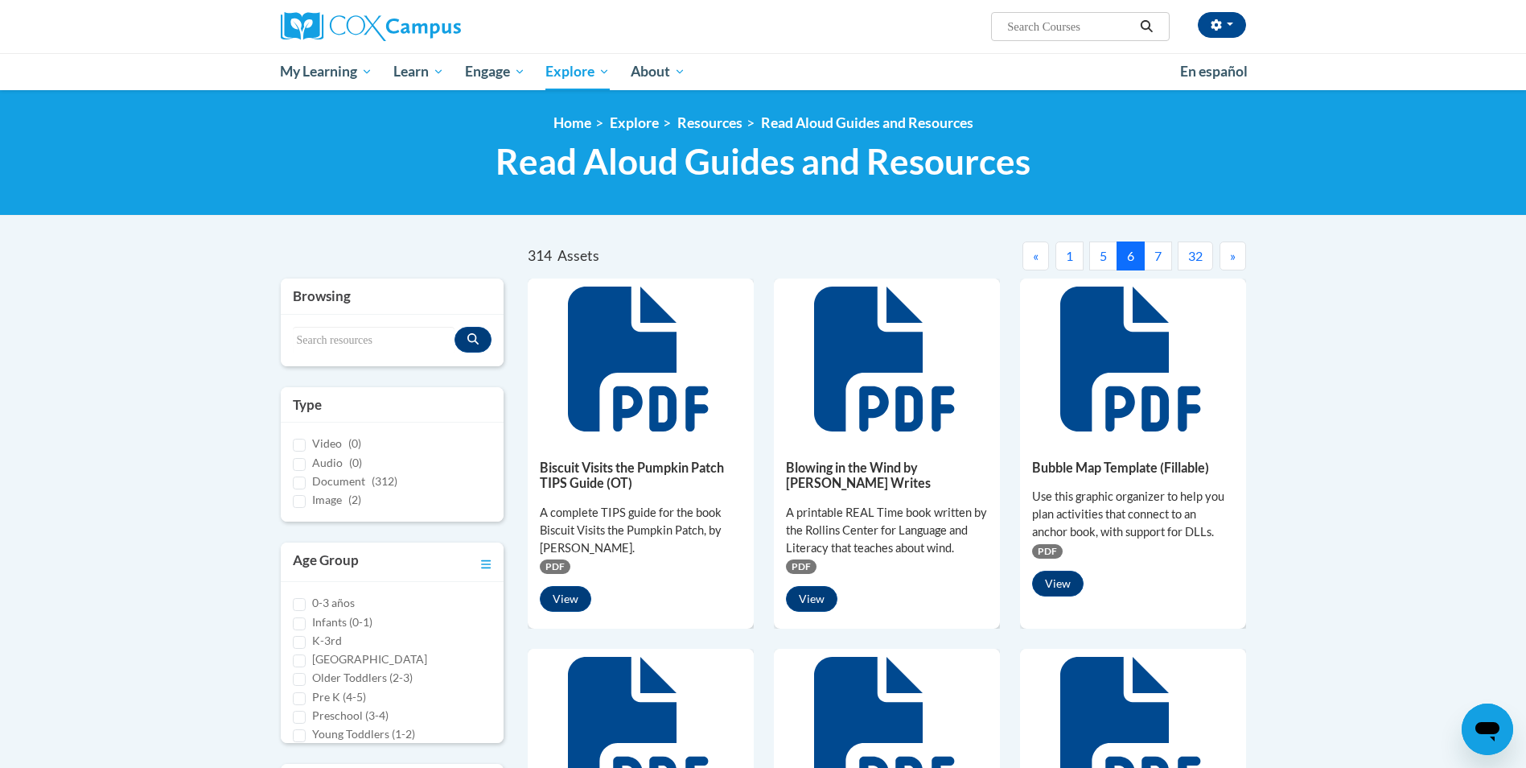
click at [1233, 257] on span "»" at bounding box center [1233, 255] width 6 height 15
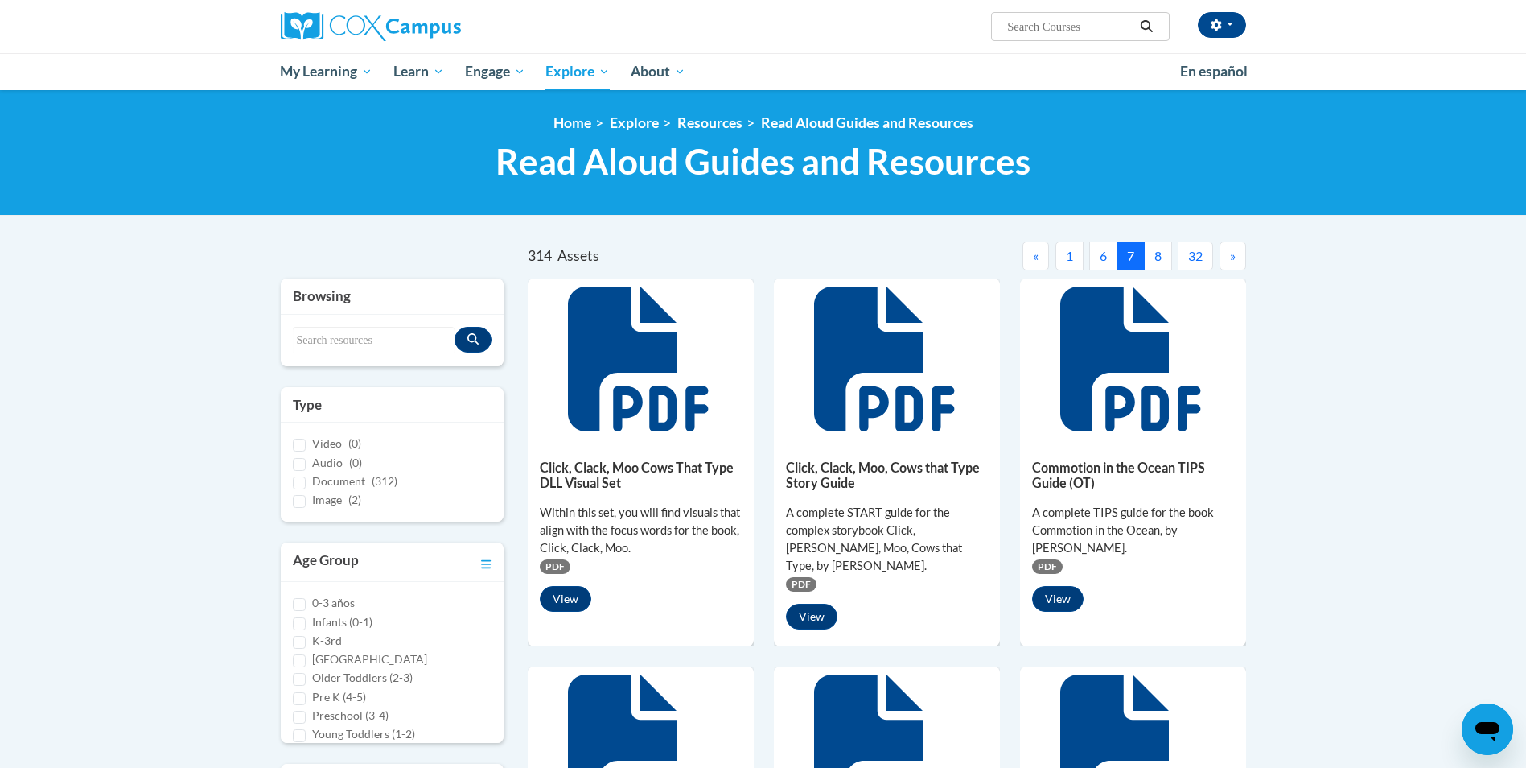
click at [1233, 257] on span "»" at bounding box center [1233, 255] width 6 height 15
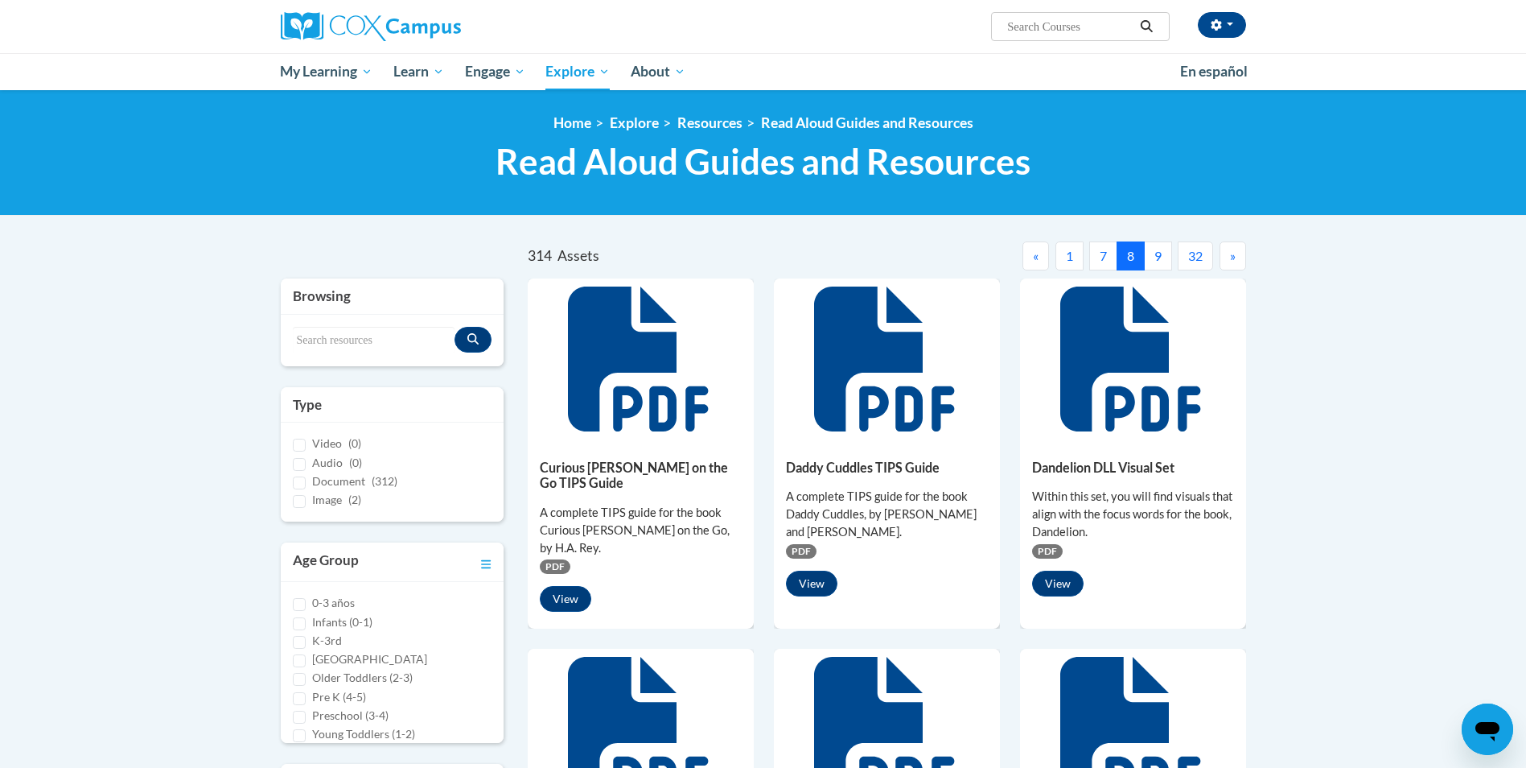
click at [1233, 257] on span "»" at bounding box center [1233, 255] width 6 height 15
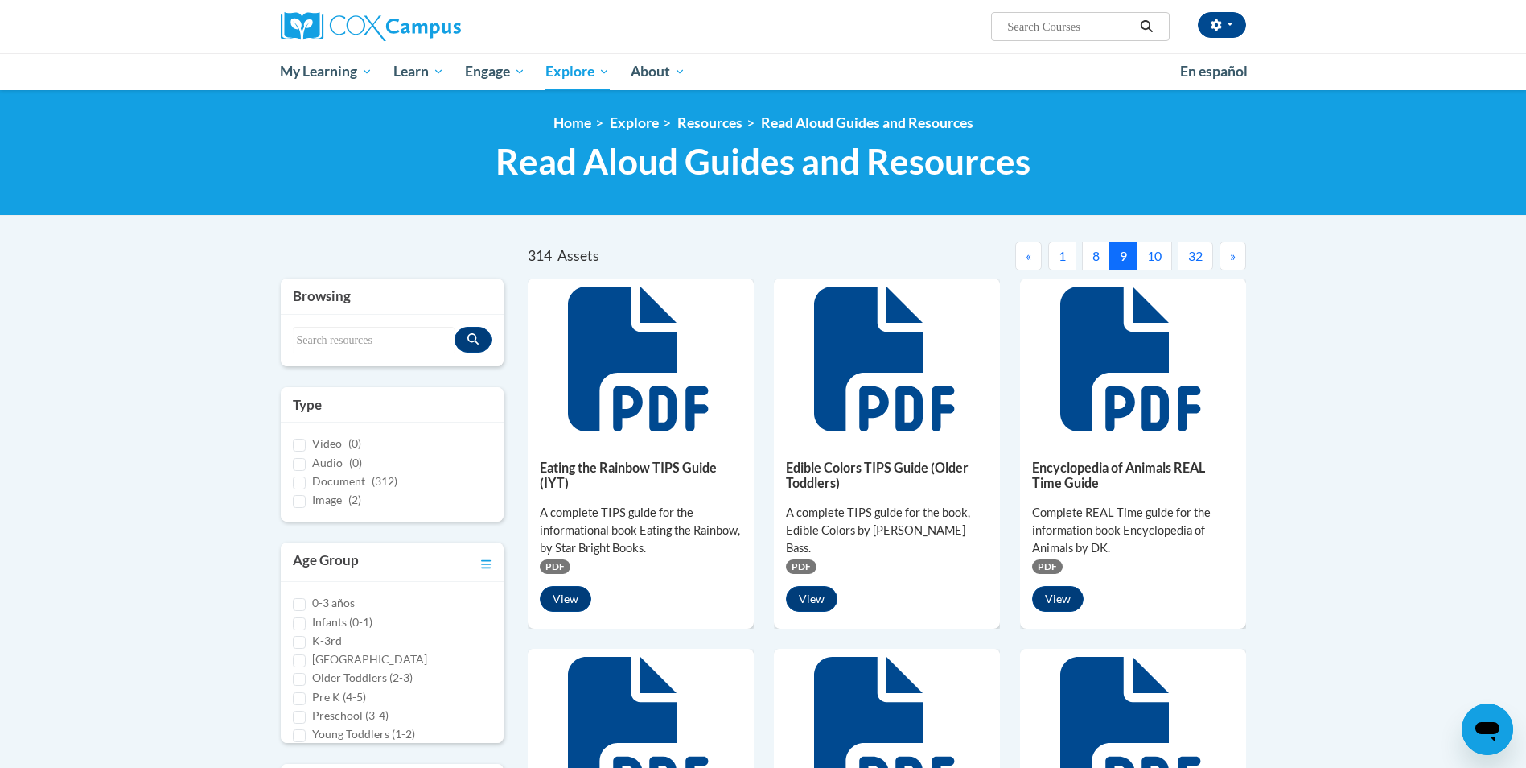
click at [1233, 257] on span "»" at bounding box center [1233, 255] width 6 height 15
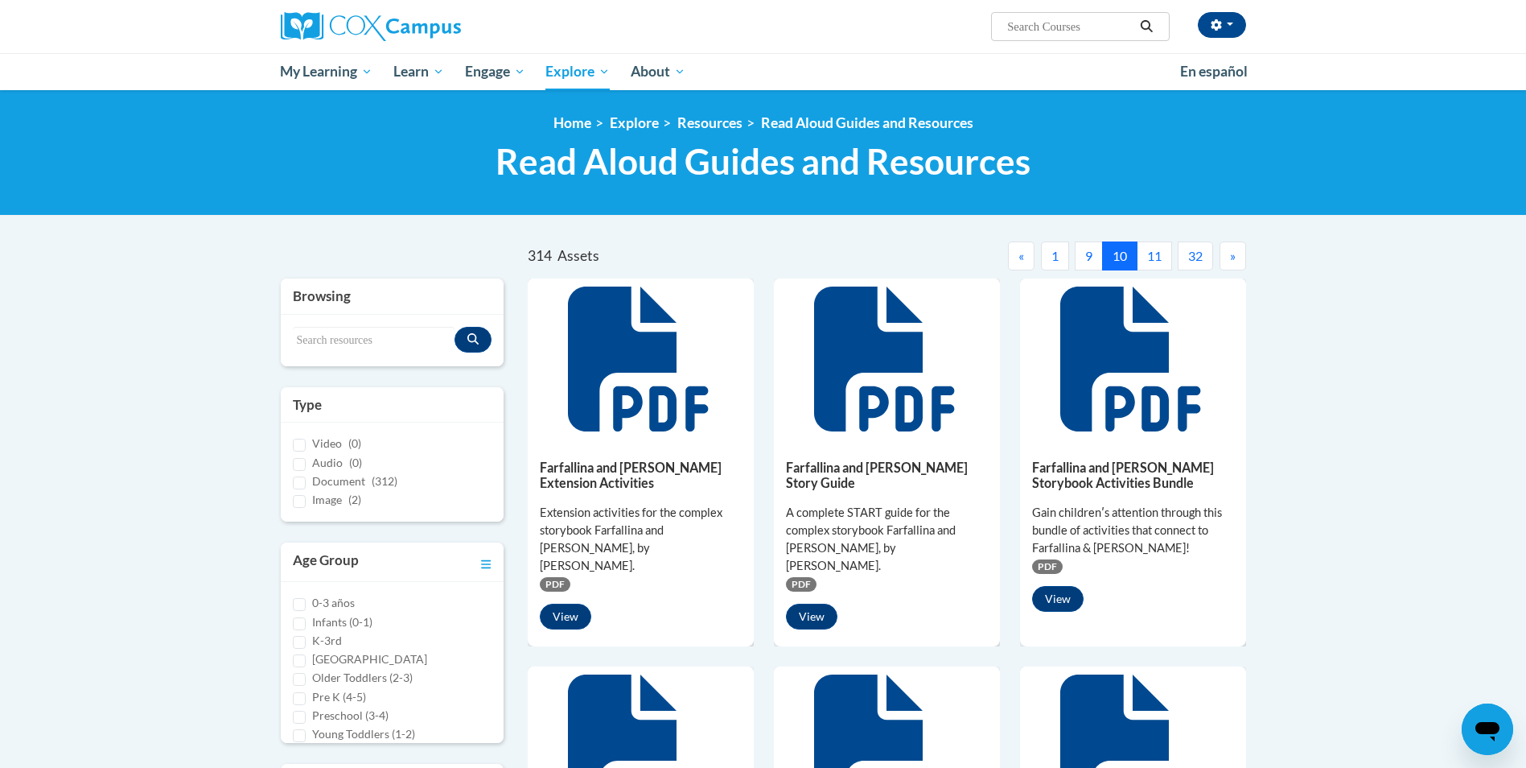
click at [1233, 257] on span "»" at bounding box center [1233, 255] width 6 height 15
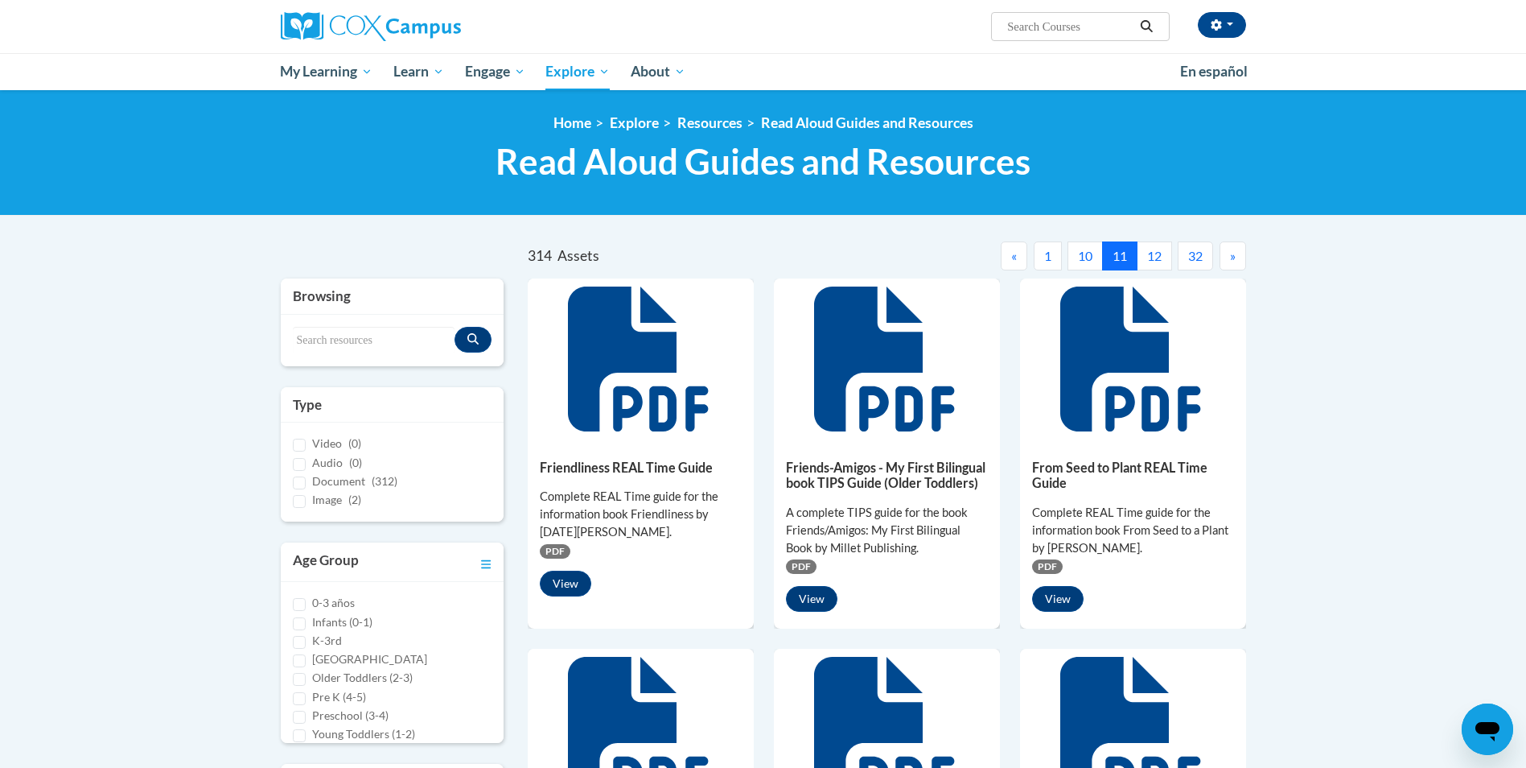
click at [1233, 257] on span "»" at bounding box center [1233, 255] width 6 height 15
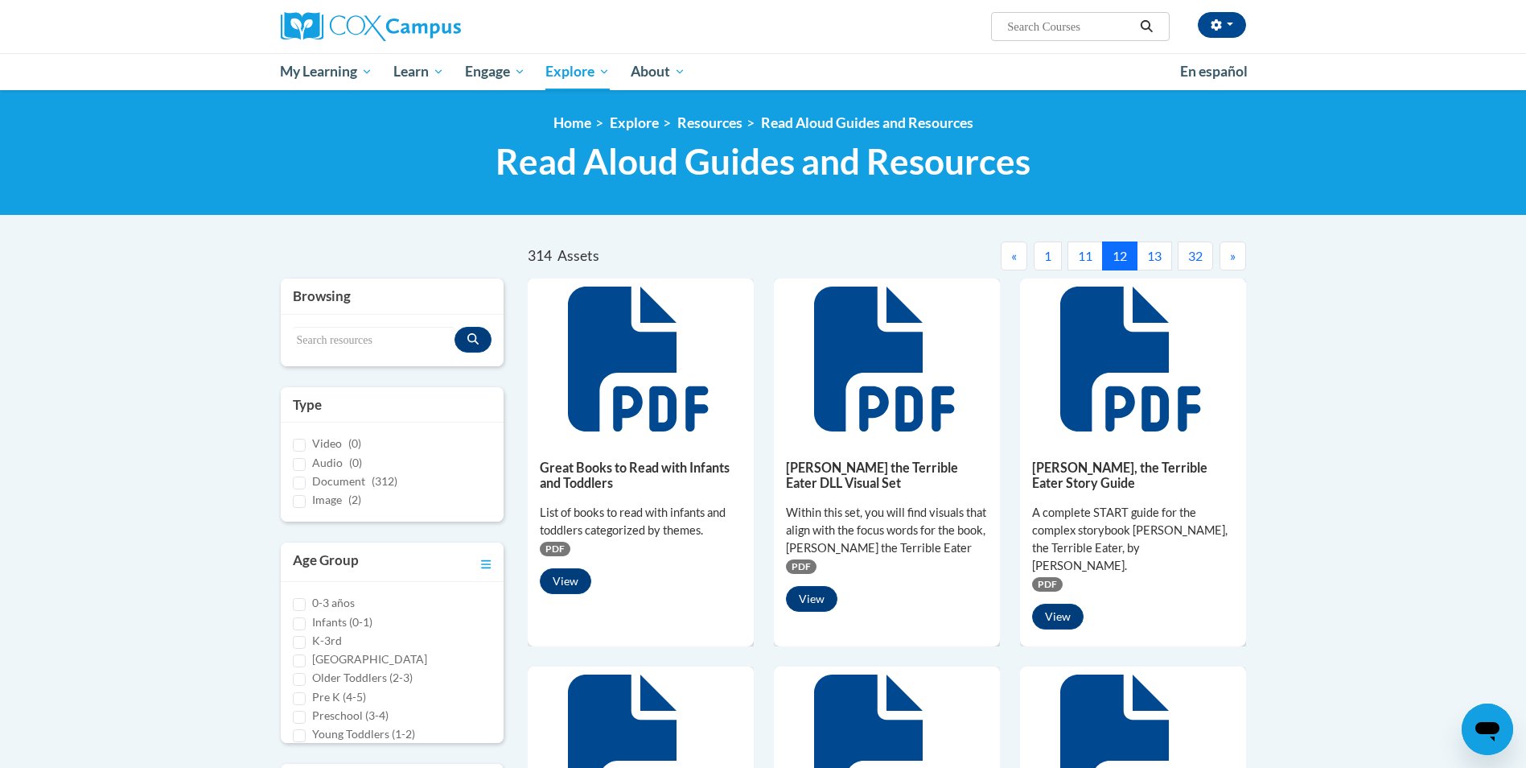
click at [1233, 257] on span "»" at bounding box center [1233, 255] width 6 height 15
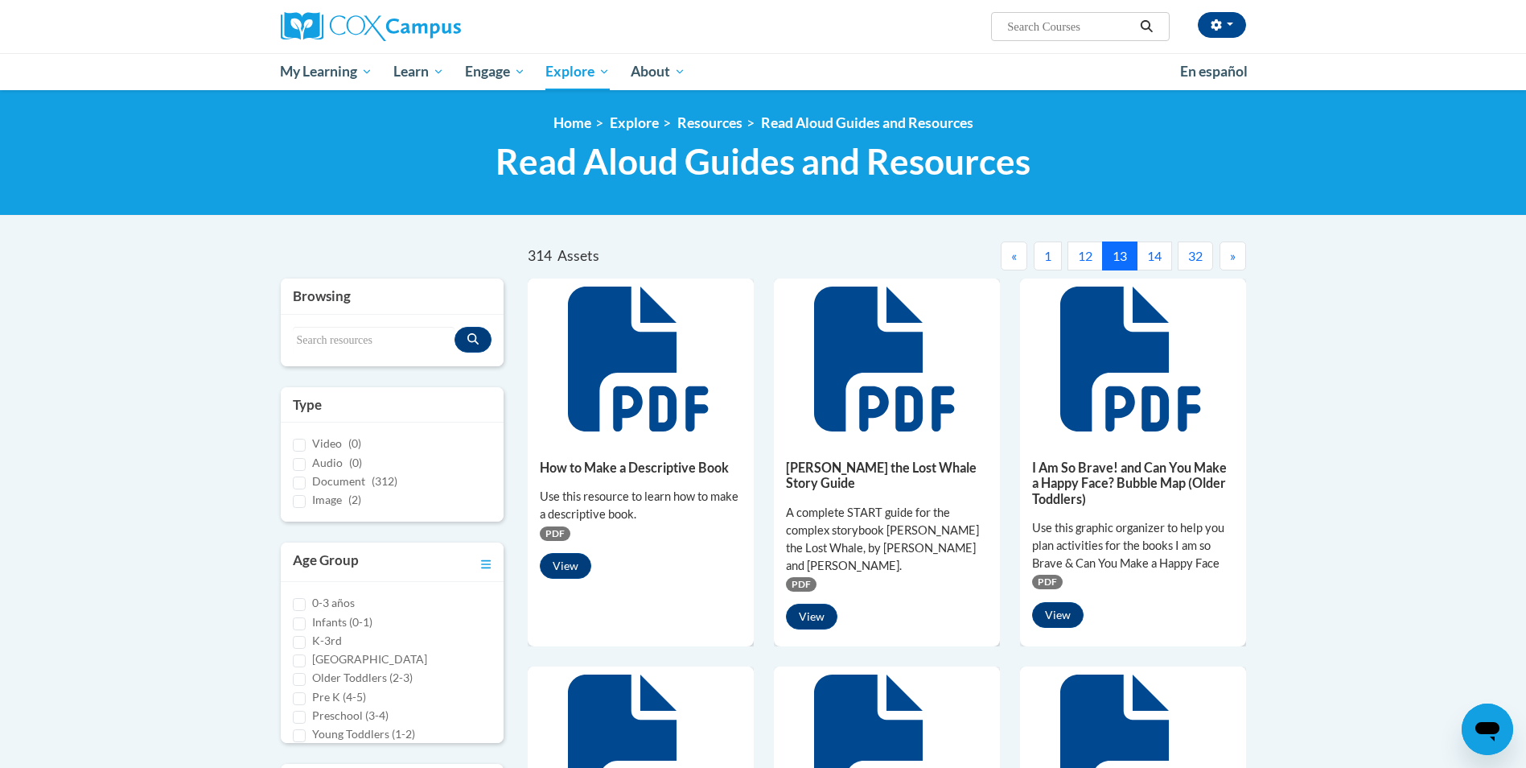
click at [1233, 257] on span "»" at bounding box center [1233, 255] width 6 height 15
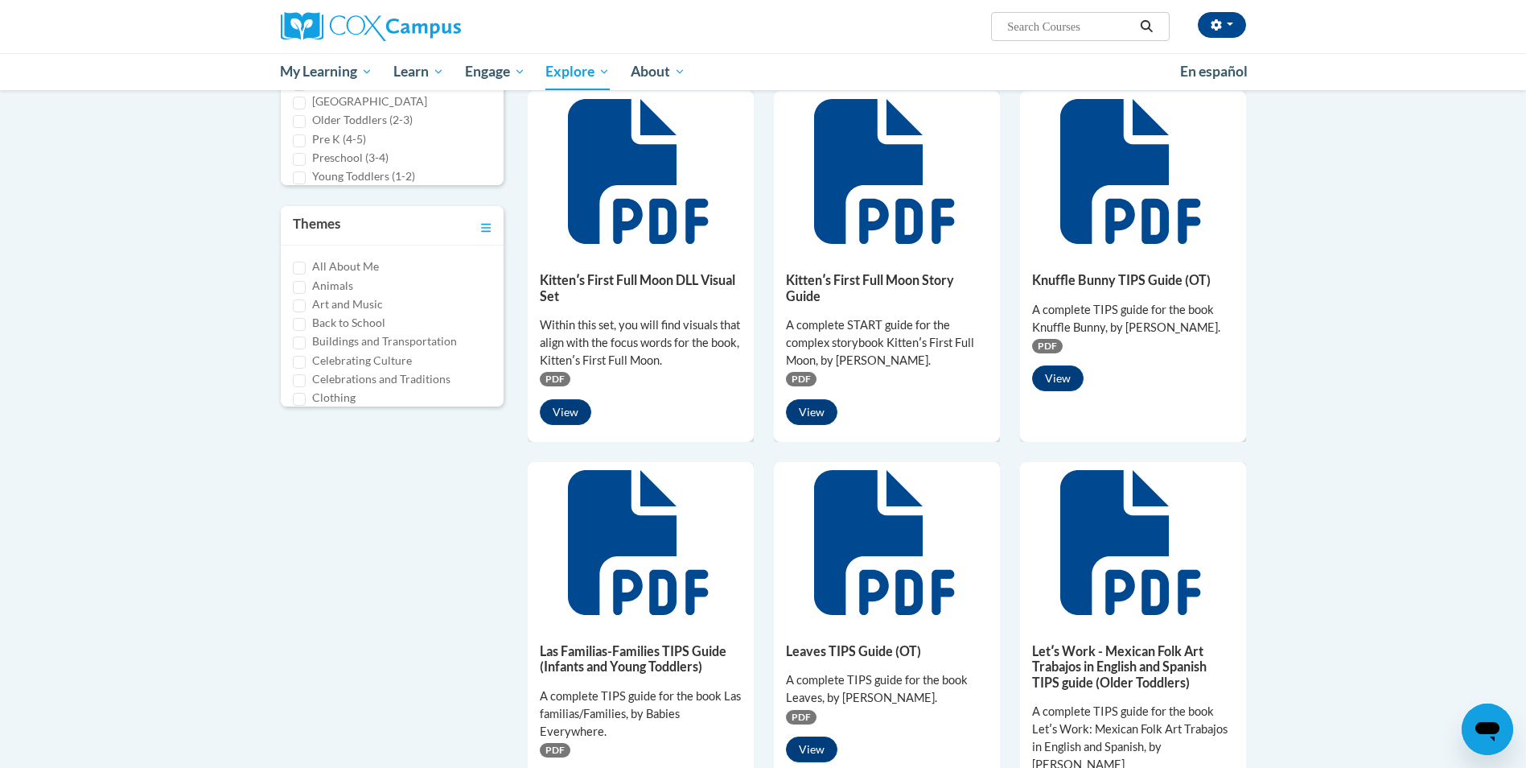
scroll to position [601, 0]
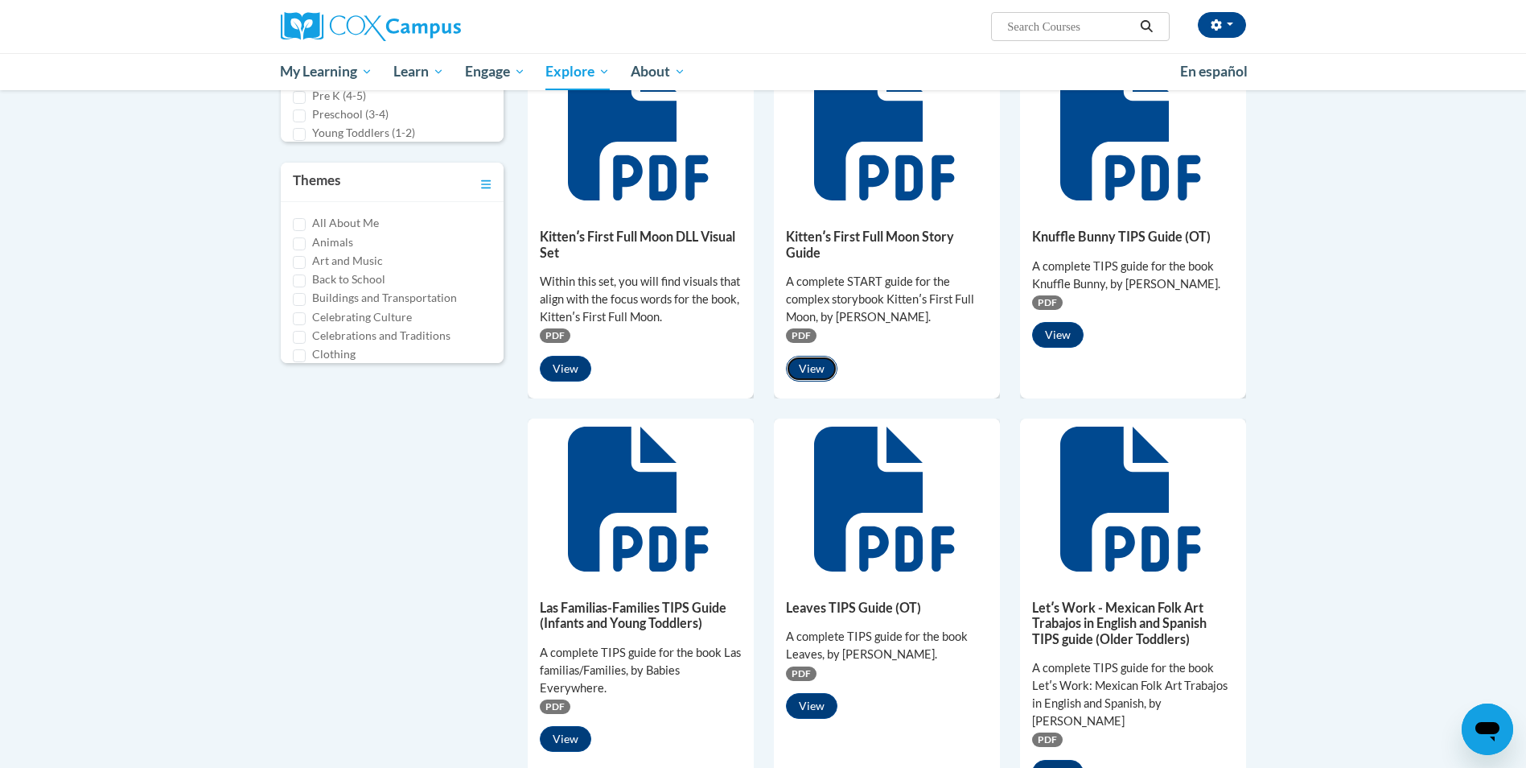
click at [812, 375] on button "View" at bounding box center [811, 369] width 51 height 26
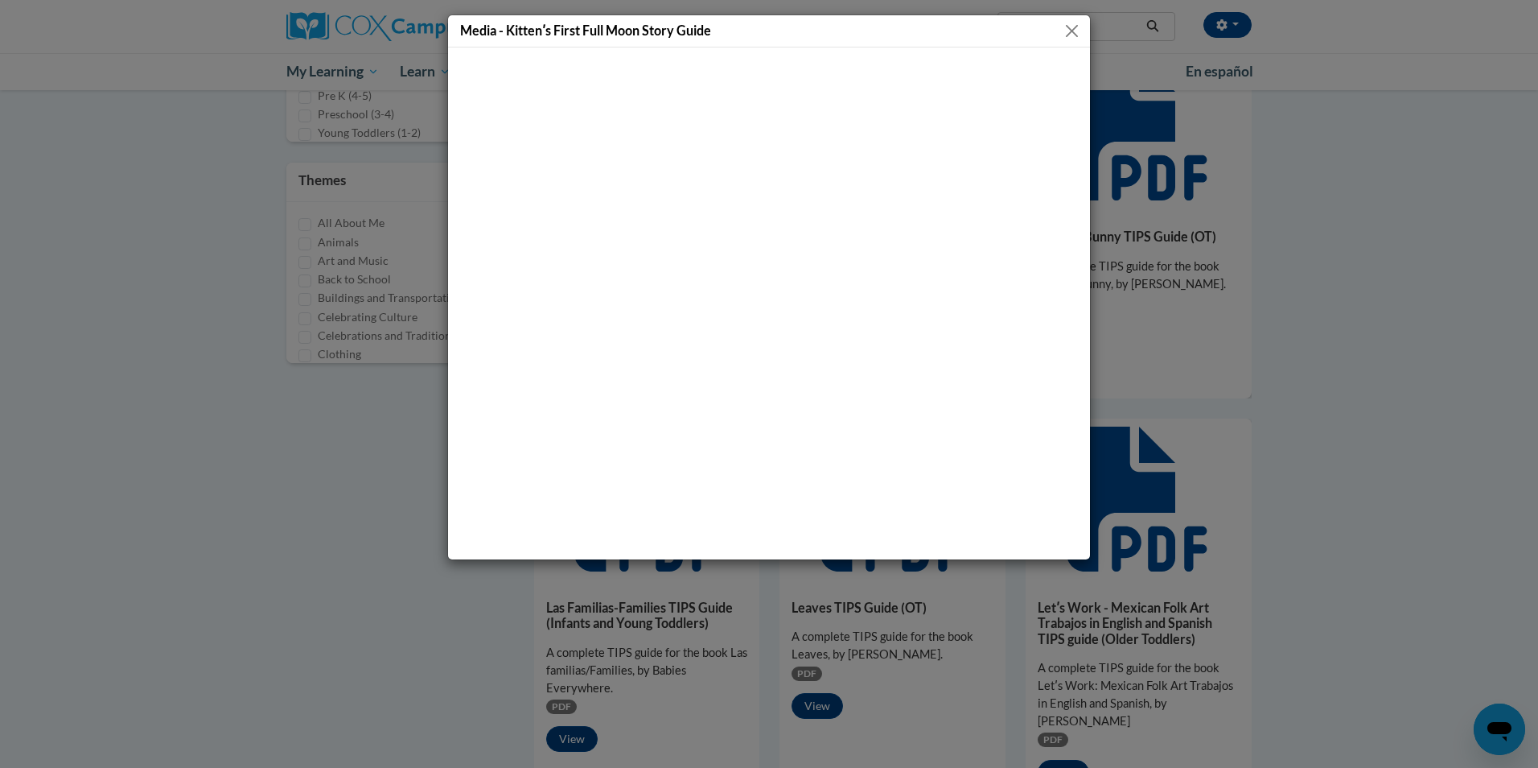
click at [1072, 28] on button "Close" at bounding box center [1072, 31] width 20 height 20
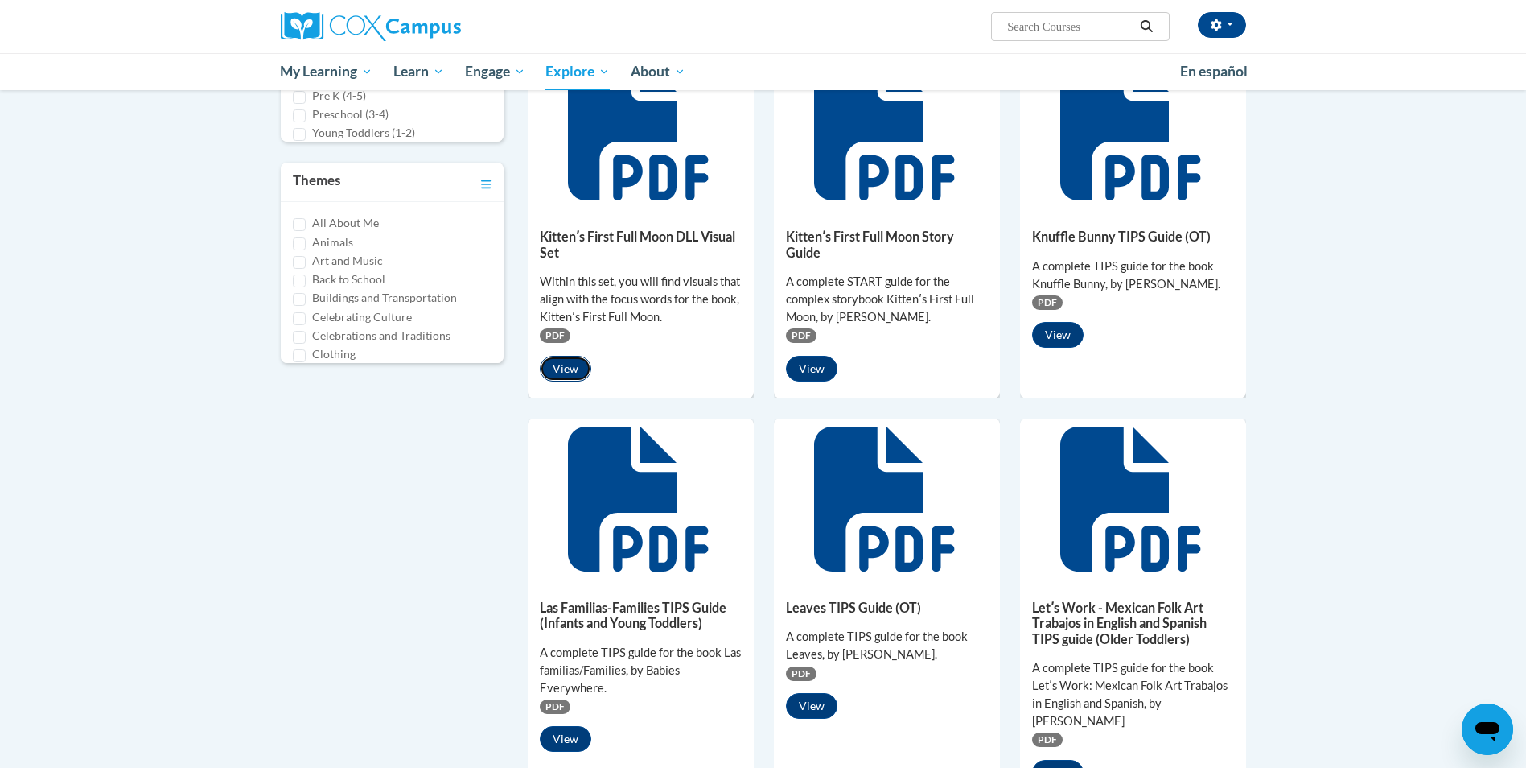
click at [568, 365] on button "View" at bounding box center [565, 369] width 51 height 26
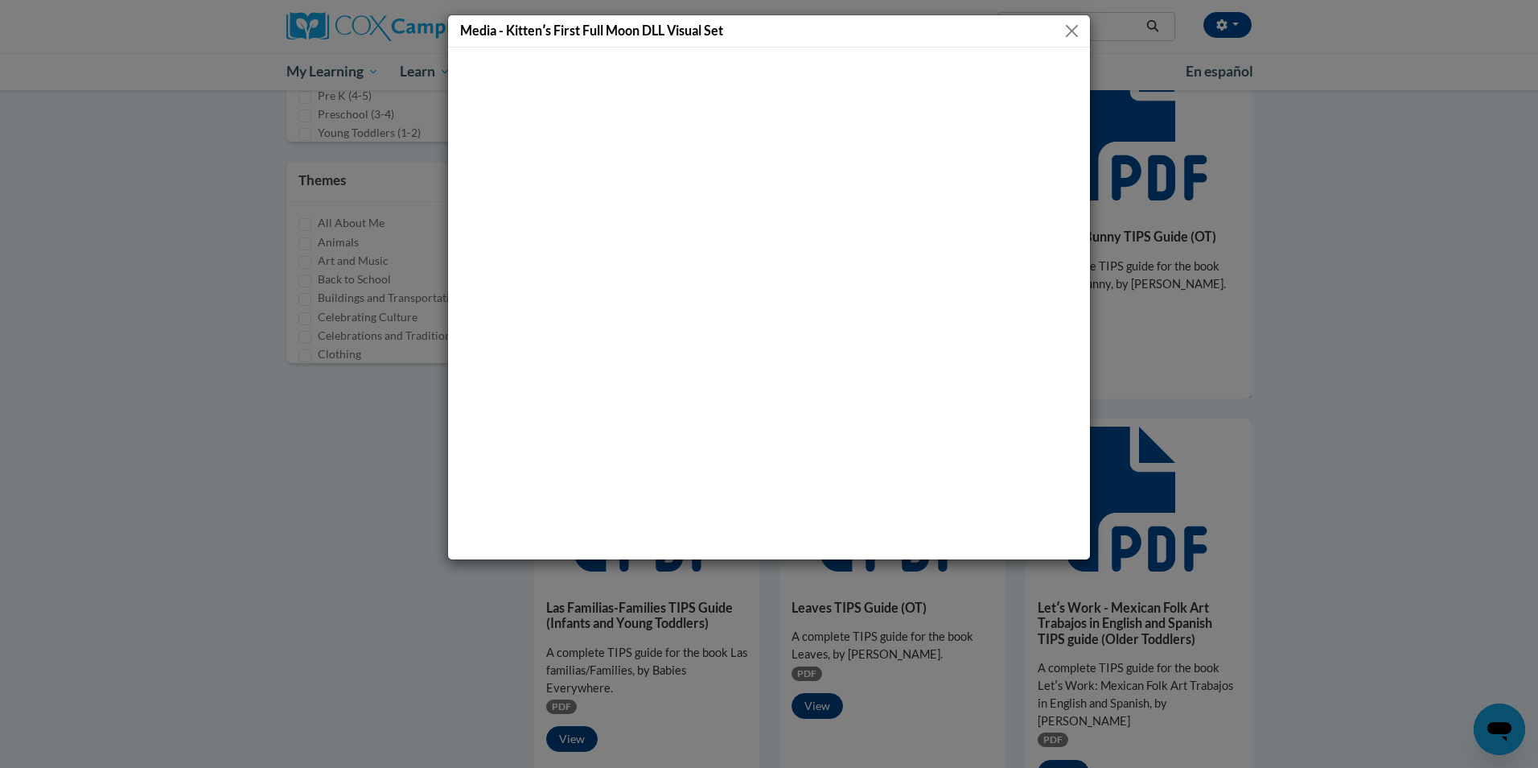
click at [1066, 27] on button "Close" at bounding box center [1072, 31] width 20 height 20
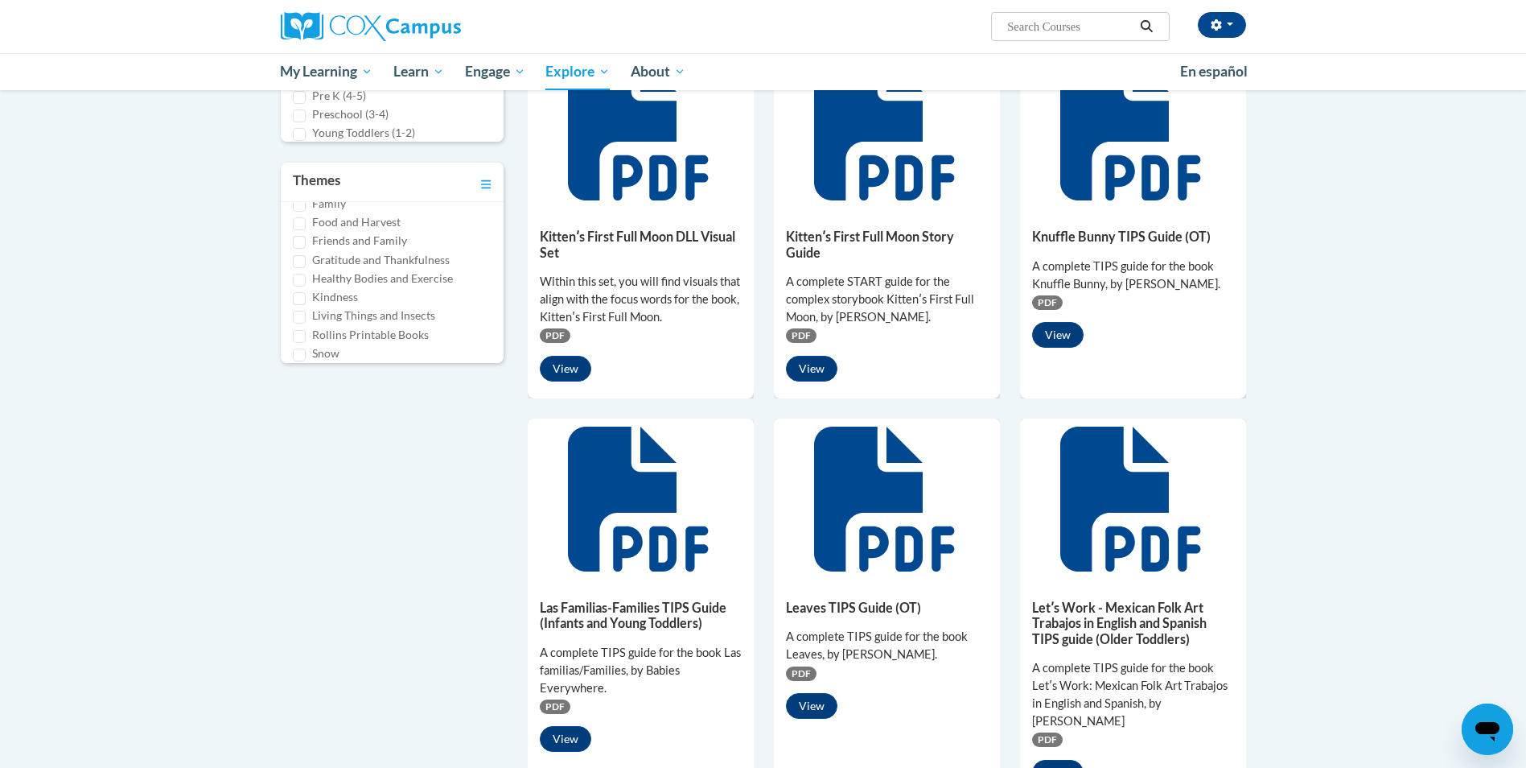
scroll to position [387, 0]
